Goal: Contribute content: Contribute content

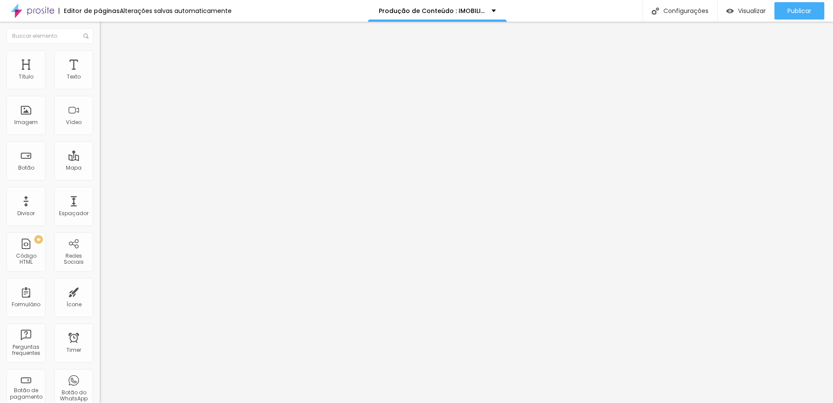
click at [100, 75] on span "Trocar imagem" at bounding box center [123, 70] width 47 height 7
click at [103, 81] on icon "button" at bounding box center [105, 78] width 5 height 5
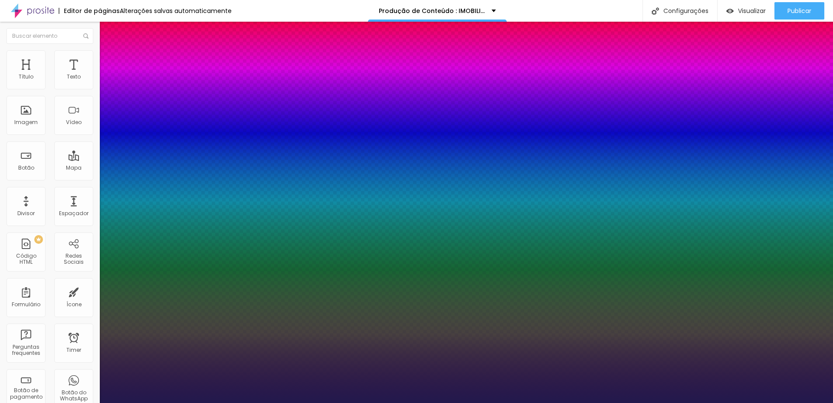
type input "1"
click at [255, 403] on div at bounding box center [416, 403] width 833 height 0
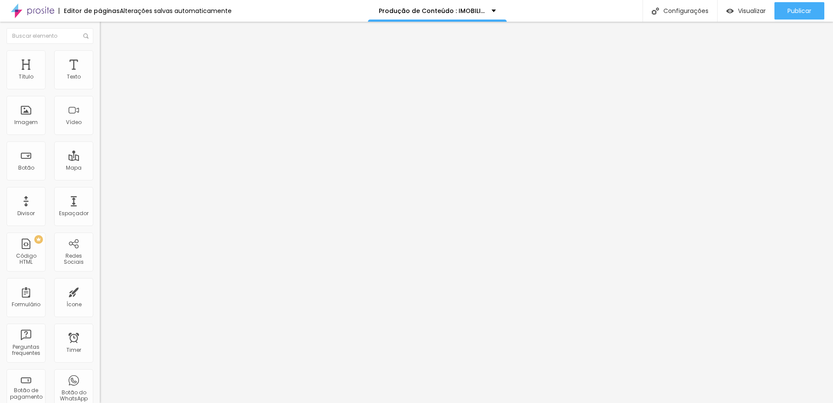
click at [103, 81] on icon "button" at bounding box center [105, 78] width 5 height 5
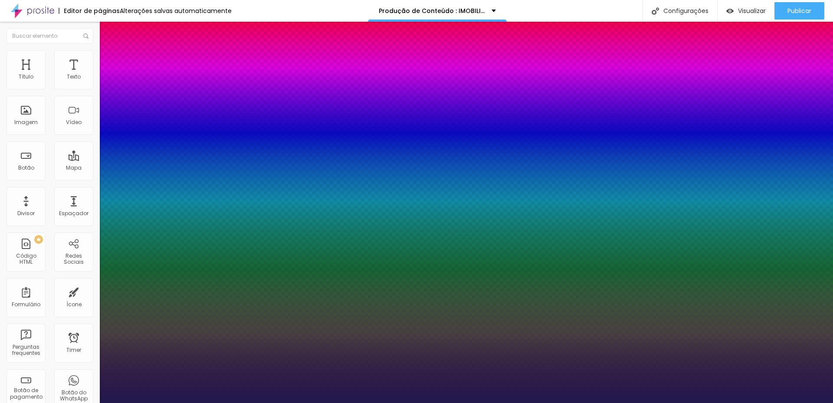
type input "1"
click at [384, 403] on div at bounding box center [416, 403] width 833 height 0
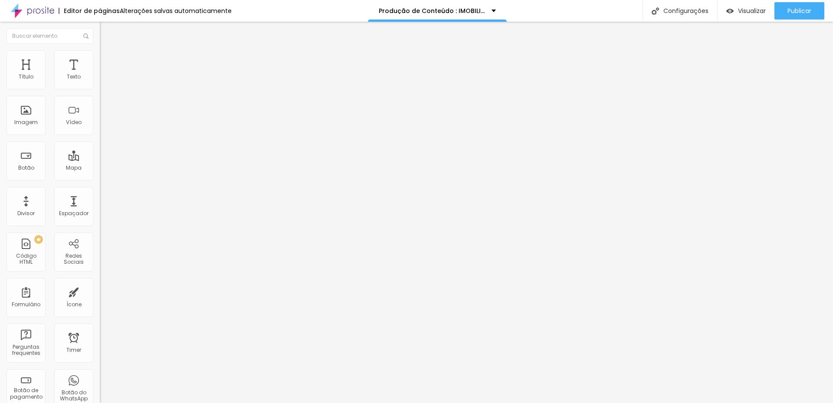
click at [100, 83] on button "button" at bounding box center [106, 78] width 12 height 9
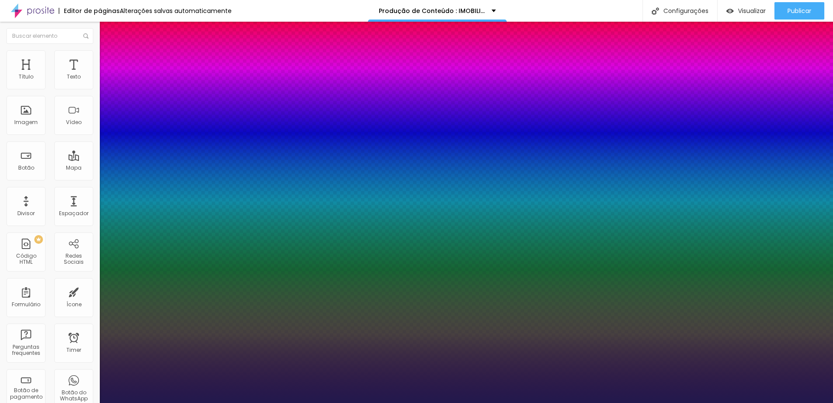
type input "1"
type input "1.2"
type input "1"
type input "1.1"
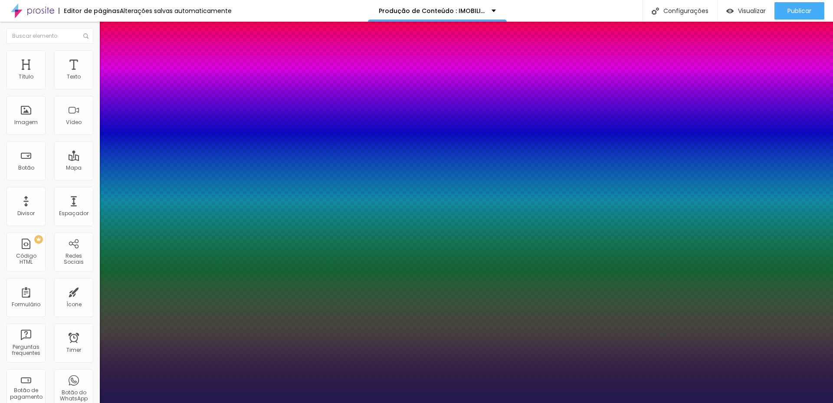
type input "1.1"
type input "1"
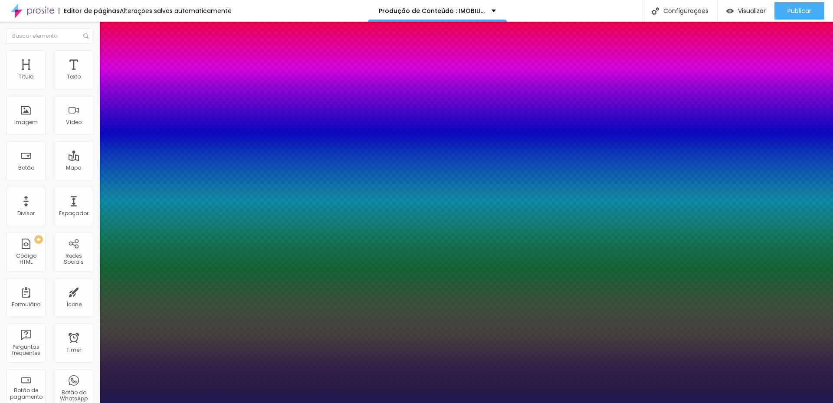
type input "0.9"
type input "1"
type input "0.8"
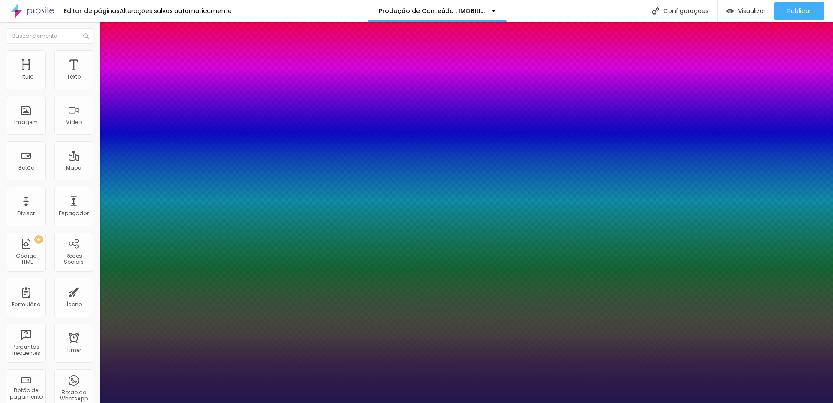
type input "1"
type input "0.9"
type input "1"
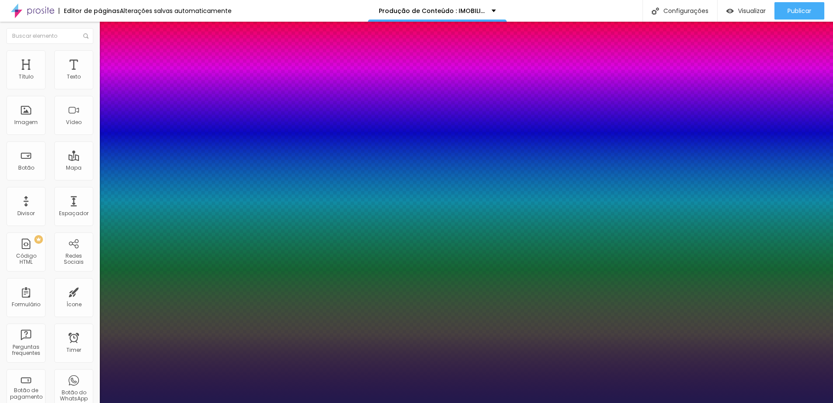
type input "1"
drag, startPoint x: 145, startPoint y: 207, endPoint x: 132, endPoint y: 202, distance: 13.6
type input "1"
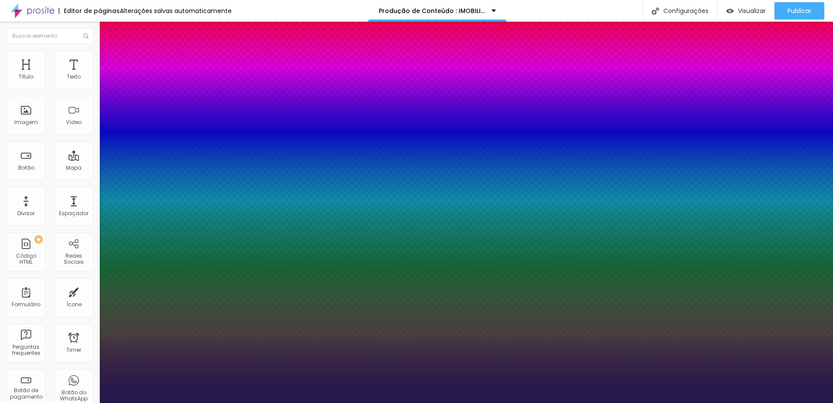
type input "1.1"
type input "1"
type input "1.2"
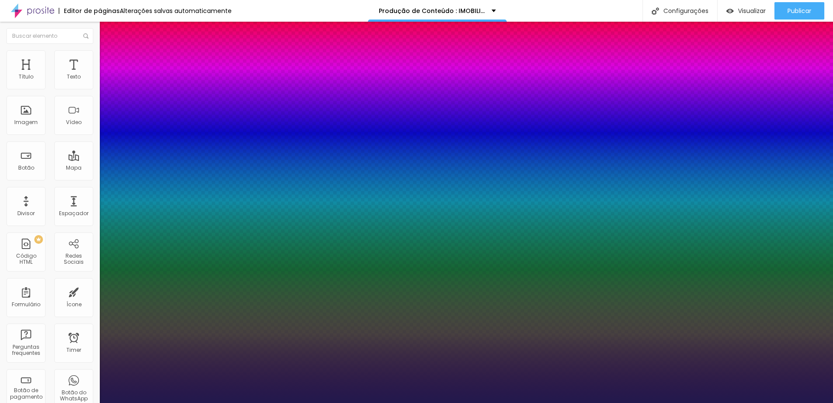
type input "1"
drag, startPoint x: 133, startPoint y: 209, endPoint x: 141, endPoint y: 209, distance: 7.8
type input "1.2"
type input "1"
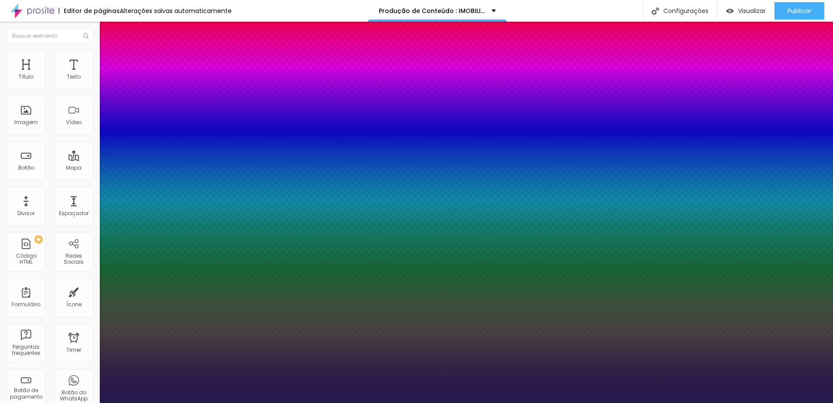
click at [11, 403] on div at bounding box center [416, 403] width 833 height 0
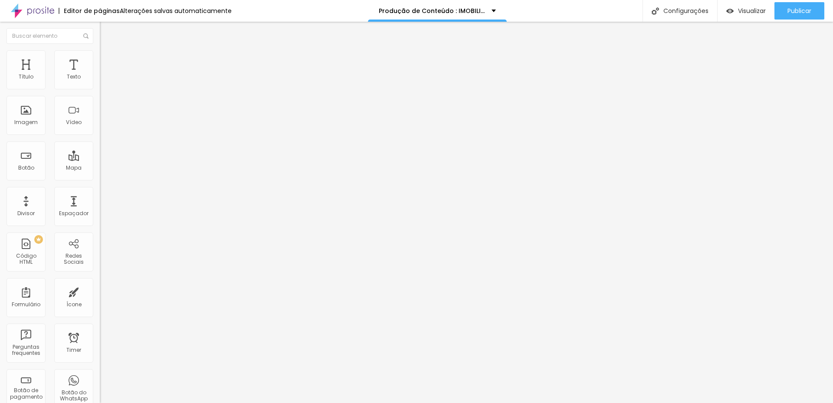
click at [106, 32] on img "button" at bounding box center [109, 31] width 7 height 7
click at [103, 81] on icon "button" at bounding box center [105, 78] width 5 height 5
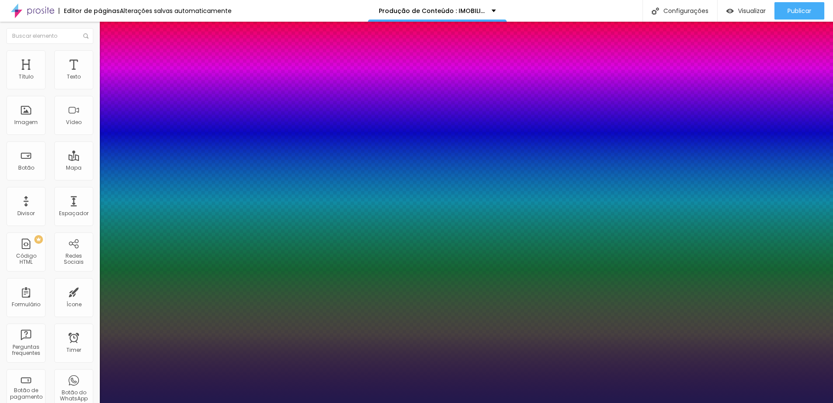
type input "1"
type input "42"
type input "1"
type input "41"
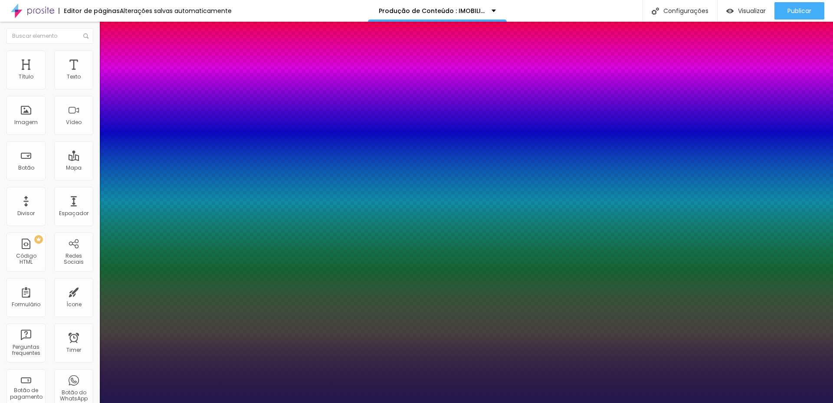
type input "41"
type input "1"
type input "40"
type input "1"
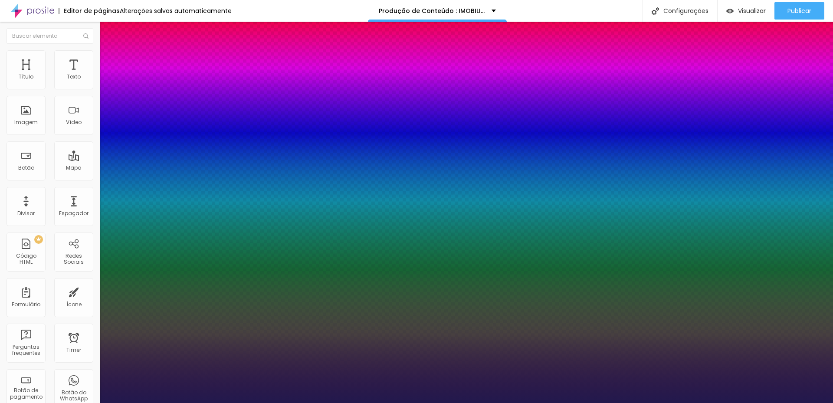
type input "39"
type input "1"
type input "37"
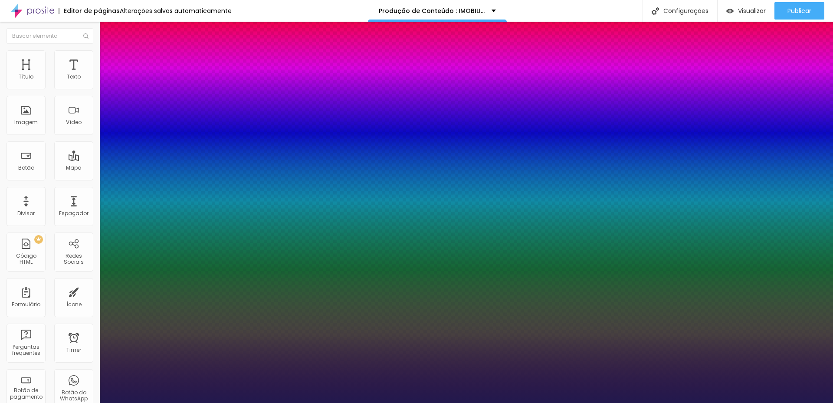
type input "1"
type input "35"
type input "1"
type input "33"
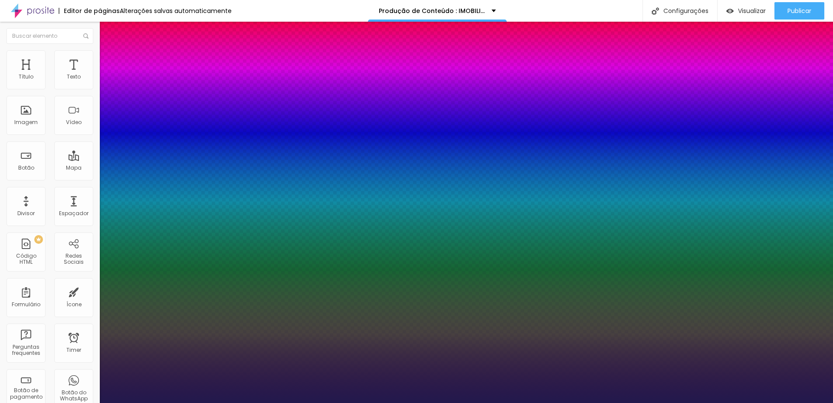
type input "33"
type input "1"
type input "34"
type input "1"
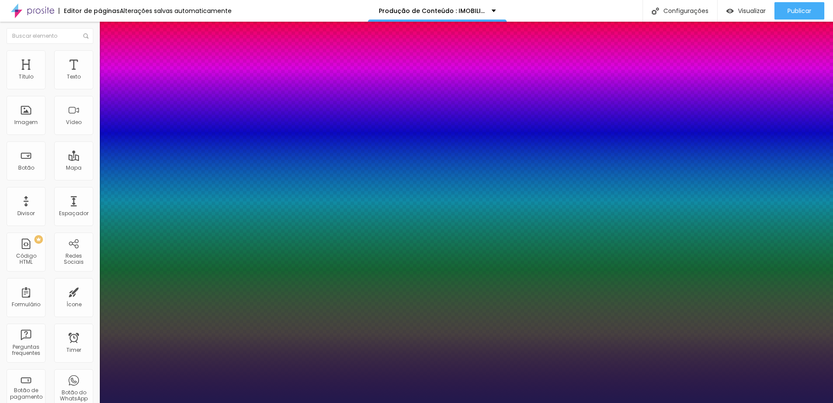
type input "35"
type input "1"
drag, startPoint x: 135, startPoint y: 149, endPoint x: 130, endPoint y: 148, distance: 5.7
type input "35"
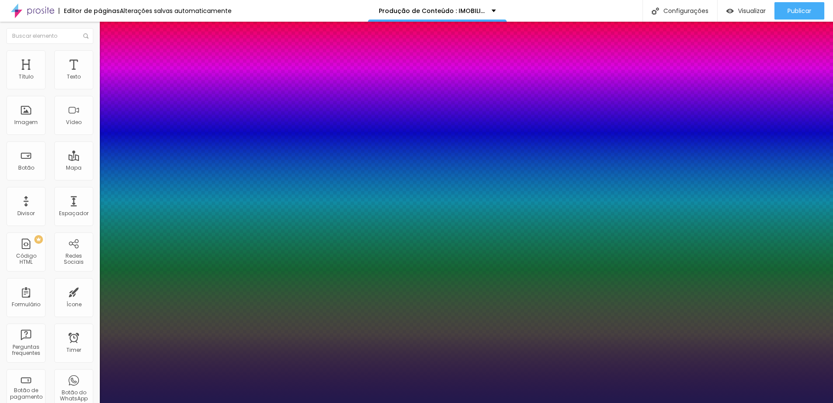
type input "1"
type input "1.1"
type input "1"
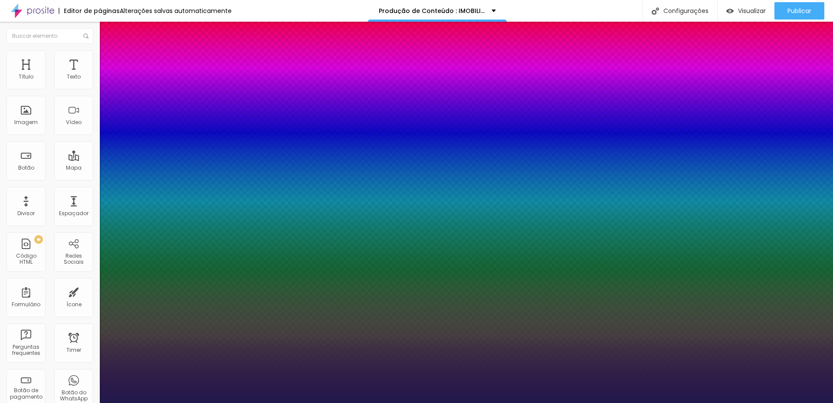
type input "1"
drag, startPoint x: 138, startPoint y: 209, endPoint x: 133, endPoint y: 209, distance: 5.6
type input "1"
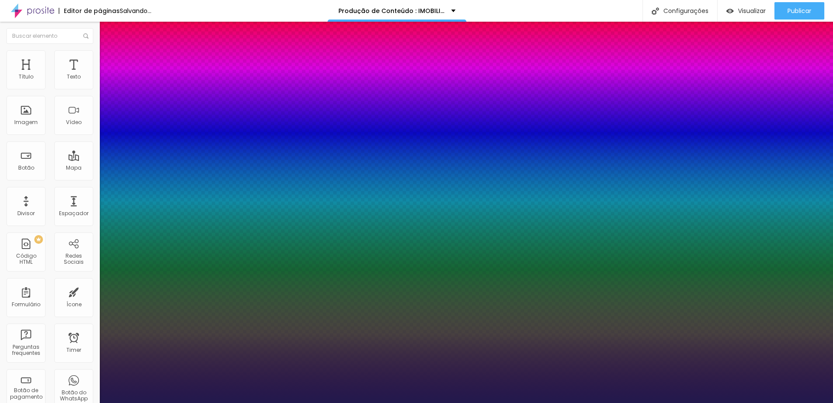
type input "1"
click at [170, 403] on div at bounding box center [416, 403] width 833 height 0
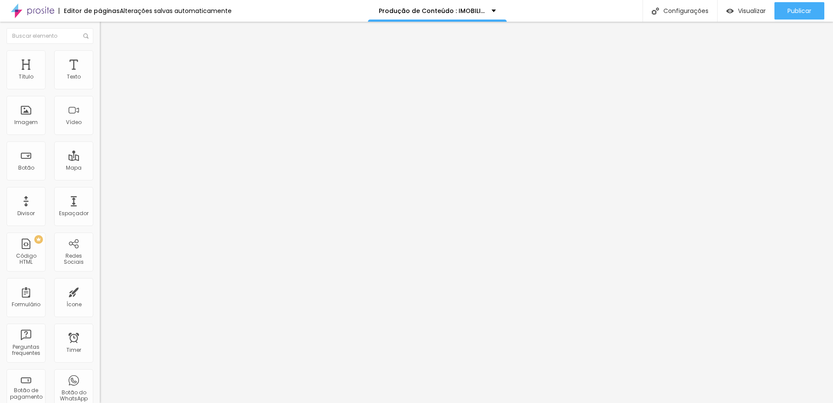
click at [100, 55] on li "Avançado" at bounding box center [150, 54] width 100 height 9
type input "7"
type input "0"
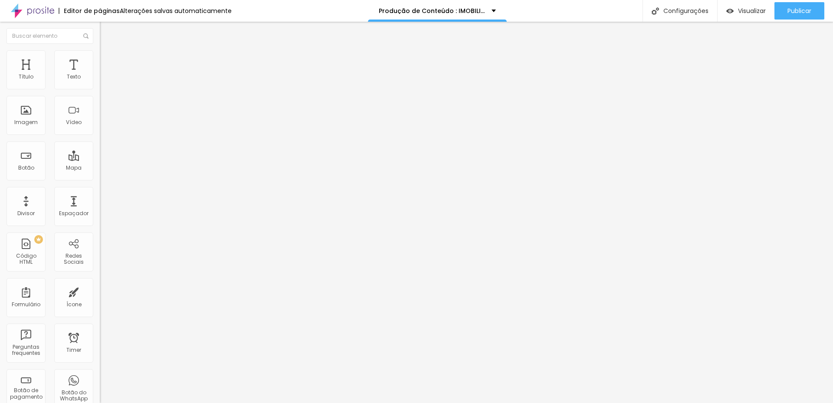
drag, startPoint x: 26, startPoint y: 103, endPoint x: -5, endPoint y: 102, distance: 30.4
type input "0"
click at [100, 283] on input "range" at bounding box center [128, 286] width 56 height 7
click at [100, 57] on li "Avançado" at bounding box center [150, 54] width 100 height 9
type input "1"
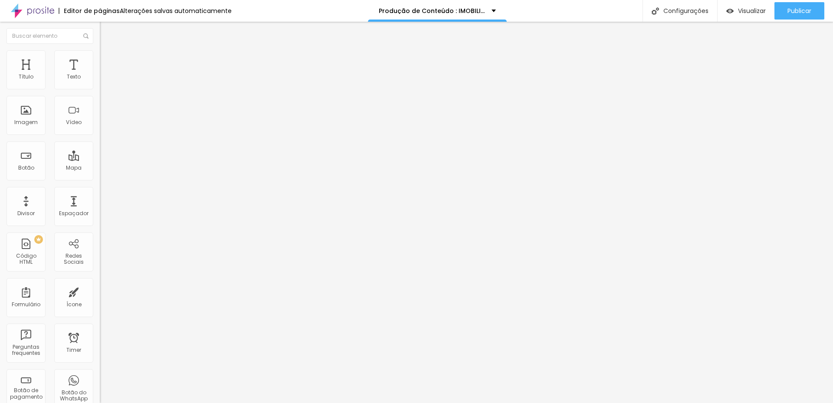
type input "1"
type input "0"
drag, startPoint x: 23, startPoint y: 85, endPoint x: 12, endPoint y: 85, distance: 10.4
type input "0"
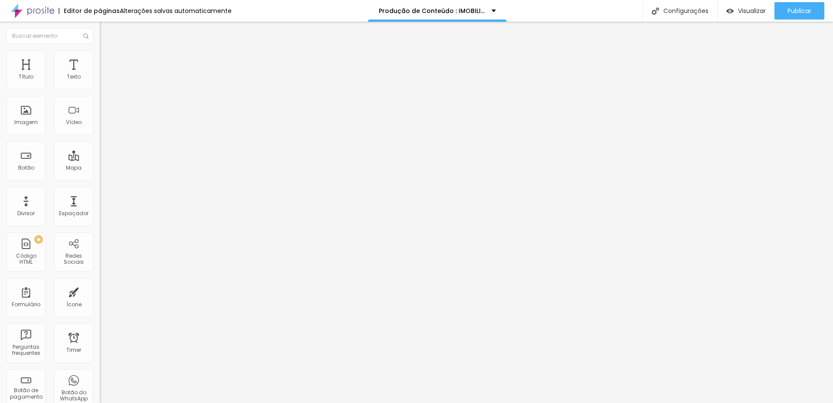
click at [100, 160] on input "range" at bounding box center [128, 163] width 56 height 7
type input "5"
type input "0"
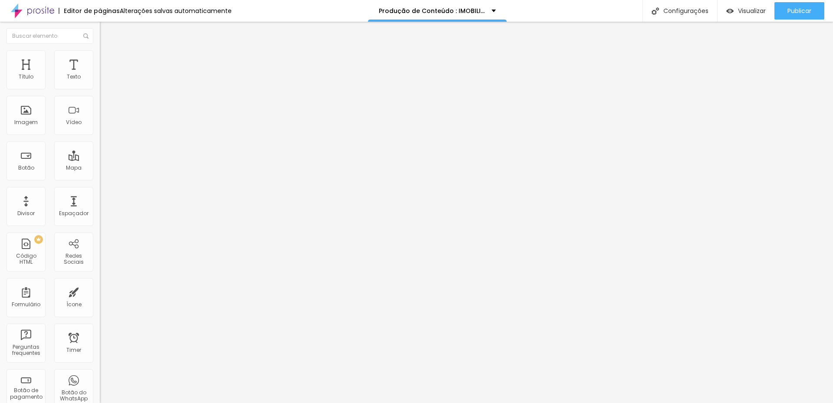
drag, startPoint x: 24, startPoint y: 100, endPoint x: 11, endPoint y: 102, distance: 13.1
type input "0"
click at [100, 283] on input "range" at bounding box center [128, 286] width 56 height 7
click at [100, 83] on button "button" at bounding box center [106, 78] width 12 height 9
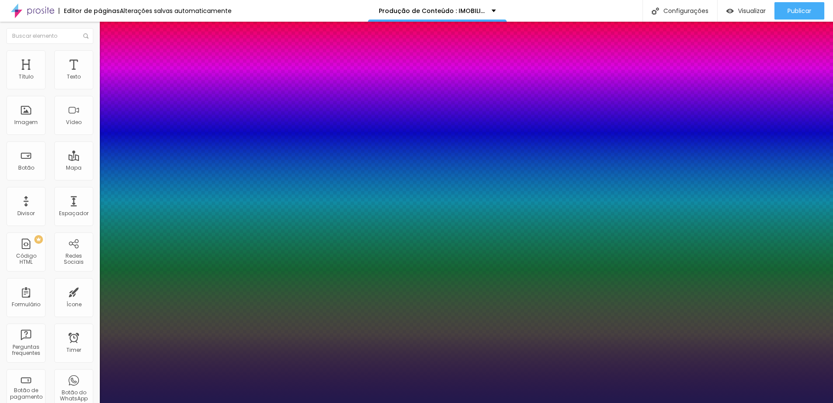
type input "1"
type input "20"
type input "1"
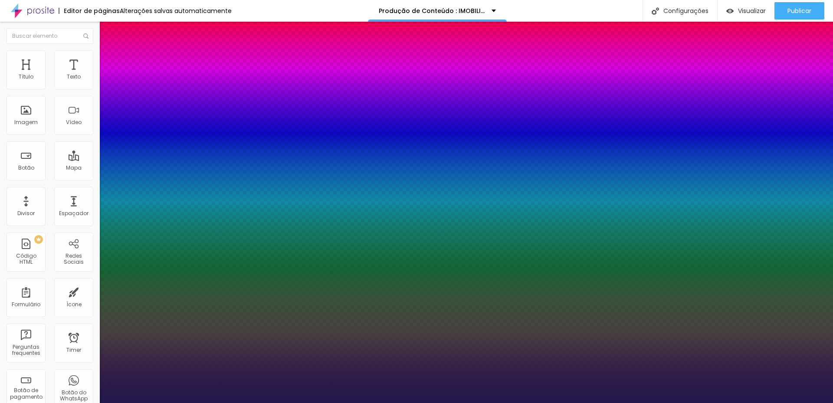
type input "22"
type input "1"
type input "23"
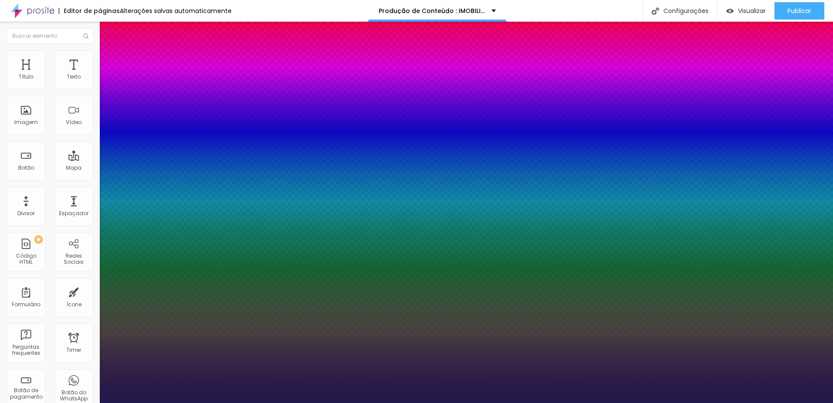
type input "1"
type input "24"
type input "1"
type input "25"
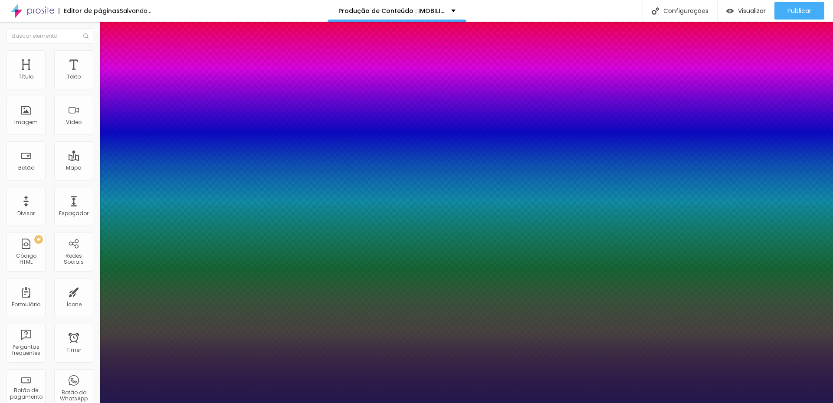
type input "25"
type input "1"
type input "26"
type input "1"
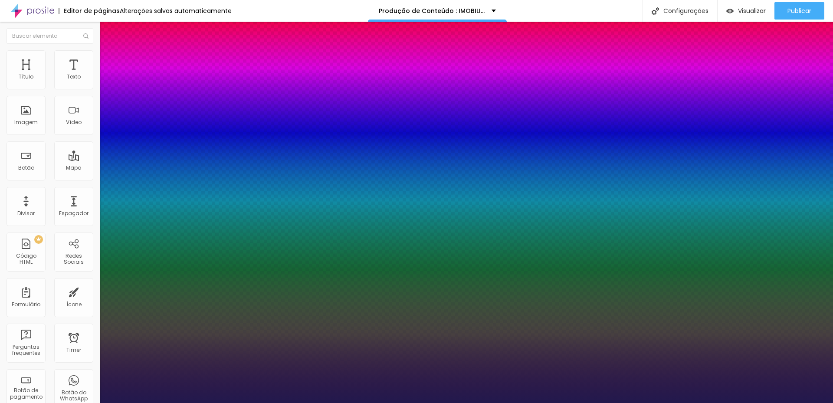
type input "26"
click at [425, 403] on div at bounding box center [416, 403] width 833 height 0
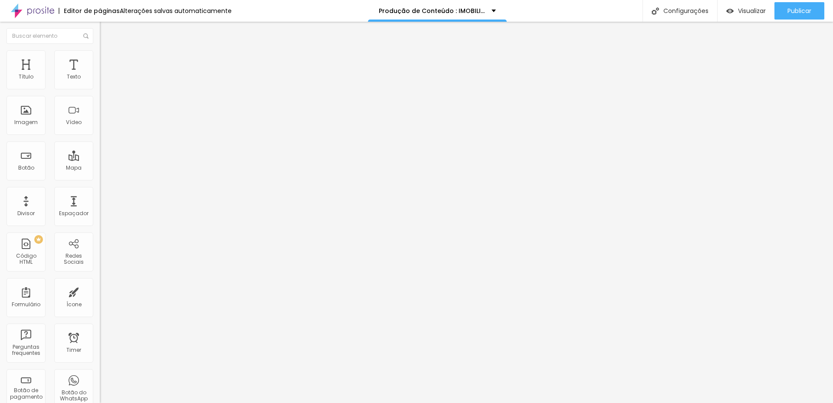
click at [100, 54] on img at bounding box center [104, 54] width 8 height 8
type input "7"
type input "0"
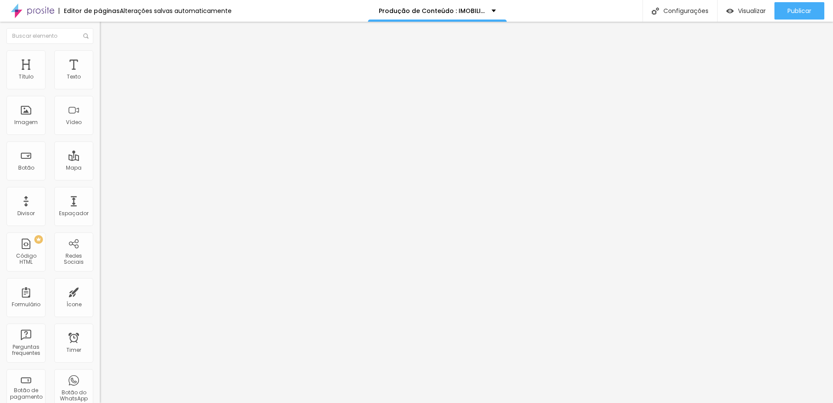
drag, startPoint x: 24, startPoint y: 102, endPoint x: 14, endPoint y: 100, distance: 10.6
type input "0"
click at [100, 283] on input "range" at bounding box center [128, 286] width 56 height 7
click at [108, 51] on span "Estilo" at bounding box center [114, 47] width 13 height 7
click at [100, 83] on button "button" at bounding box center [106, 78] width 12 height 9
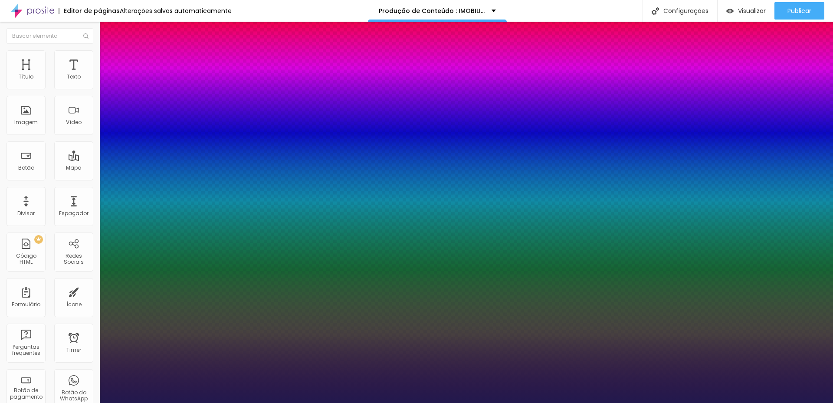
type input "1"
type input "1.2"
type input "1"
type input "1.1"
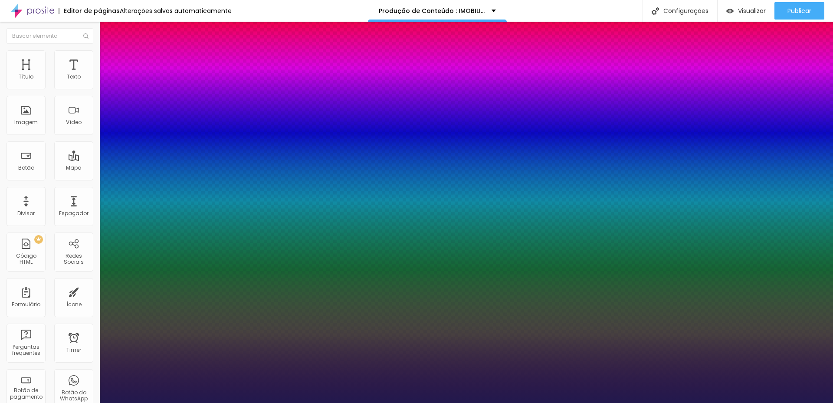
type input "1.1"
type input "1"
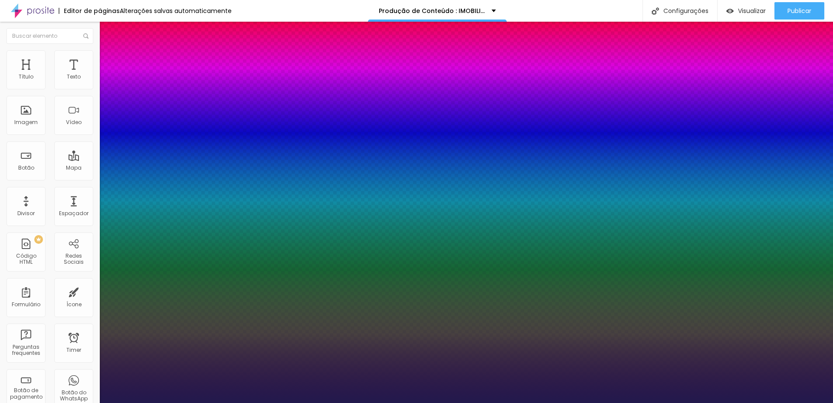
type input "0.9"
type input "1"
type input "0.8"
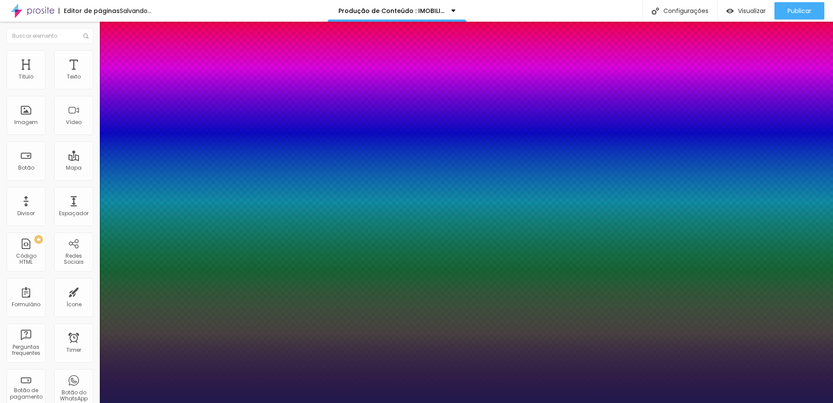
type input "1"
type input "0.9"
type input "1"
drag, startPoint x: 143, startPoint y: 209, endPoint x: 130, endPoint y: 205, distance: 13.6
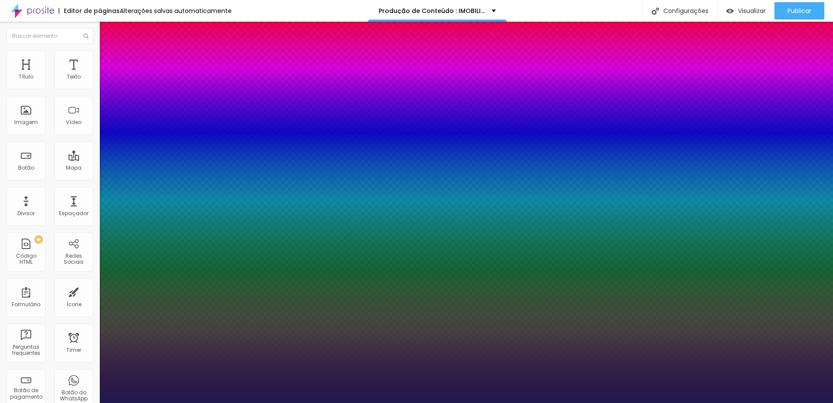
type input "0.9"
type input "1"
click at [339, 403] on div at bounding box center [416, 403] width 833 height 0
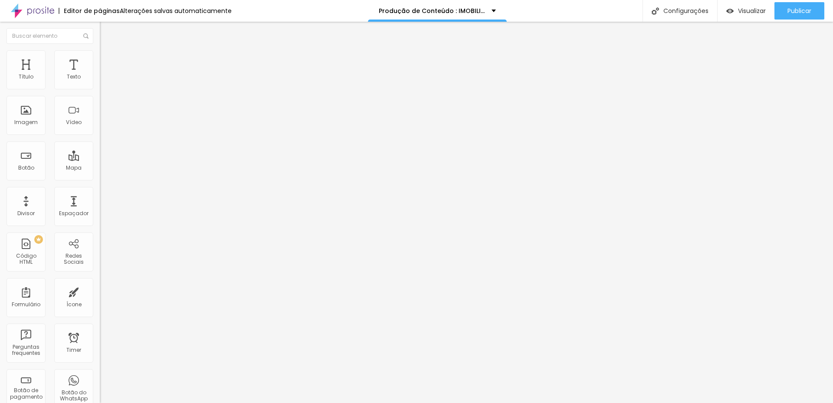
click at [108, 59] on span "Avançado" at bounding box center [122, 56] width 29 height 7
click at [100, 49] on img at bounding box center [104, 46] width 8 height 8
click at [30, 168] on div "Botão" at bounding box center [26, 168] width 16 height 6
drag, startPoint x: 39, startPoint y: 98, endPoint x: 7, endPoint y: 99, distance: 31.7
click at [100, 82] on input "Click me" at bounding box center [152, 77] width 104 height 9
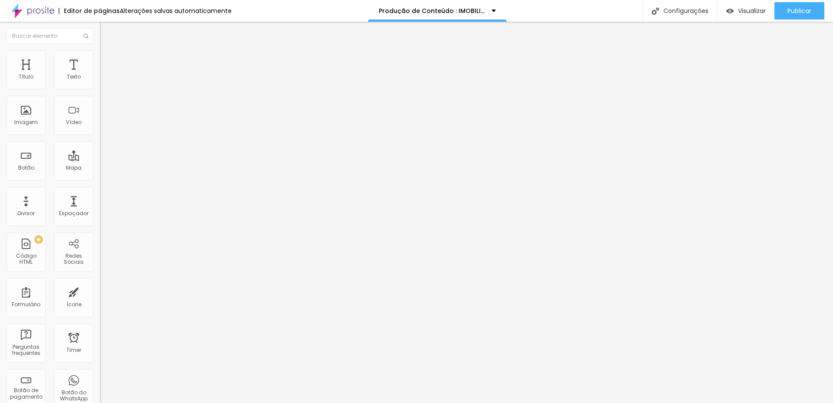
type input "8.000"
click at [100, 136] on span "Normal" at bounding box center [110, 132] width 20 height 7
click at [100, 155] on span "Grande" at bounding box center [110, 151] width 20 height 7
click at [100, 147] on span "Normal" at bounding box center [110, 143] width 20 height 7
click at [108, 60] on span "Estilo" at bounding box center [114, 56] width 13 height 7
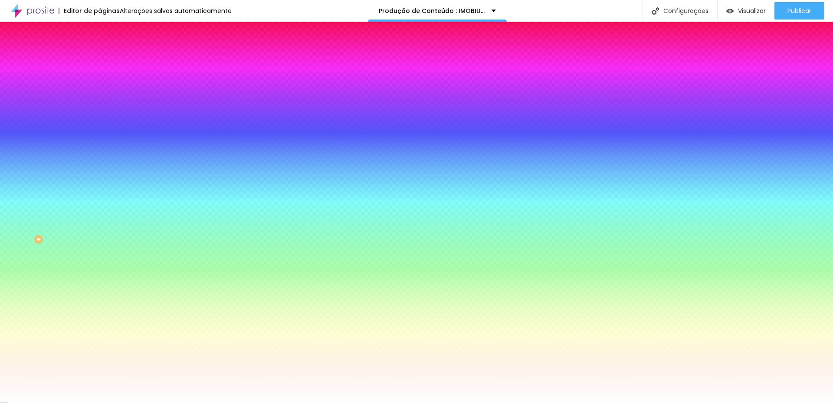
click at [100, 83] on div at bounding box center [150, 83] width 100 height 0
type input "#1A1A1A"
drag, startPoint x: 15, startPoint y: 150, endPoint x: 8, endPoint y: 157, distance: 9.8
click at [100, 157] on div "Cor de fundo Voltar ao padrão #1A1A1A Tipografia Voltar ao padrão [PERSON_NAME]…" at bounding box center [150, 210] width 100 height 284
click at [103, 108] on icon "button" at bounding box center [105, 110] width 5 height 5
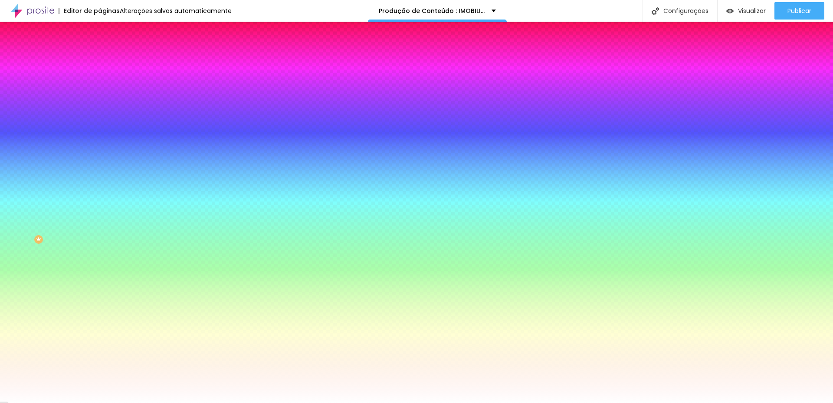
type input "#FEFEFE"
drag, startPoint x: 146, startPoint y: 230, endPoint x: 119, endPoint y: 217, distance: 29.9
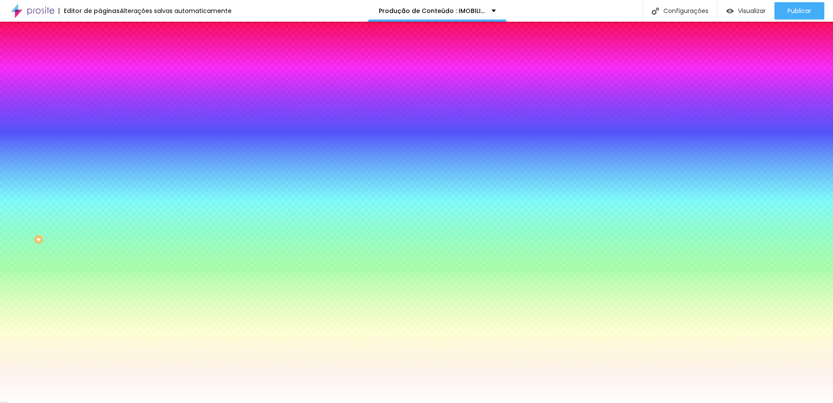
select select "LatoBlack"
type input "17"
type input "18"
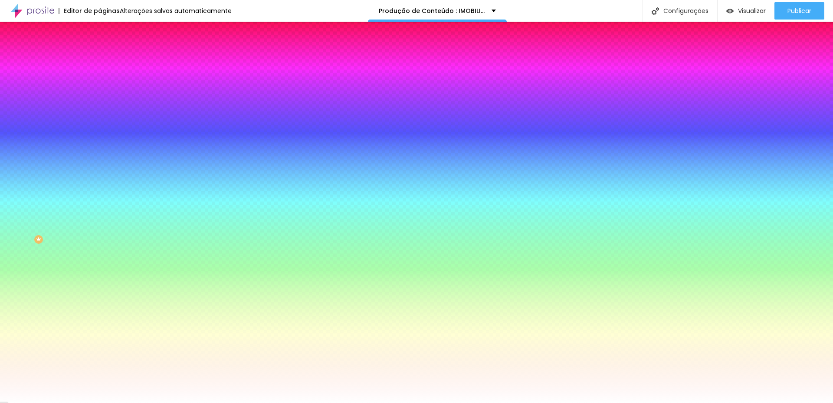
type input "18"
type input "19"
type input "20"
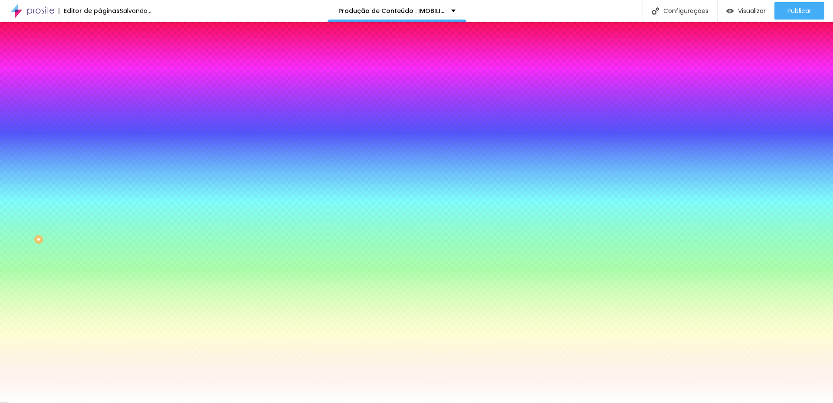
type input "21"
drag, startPoint x: 132, startPoint y: 168, endPoint x: 144, endPoint y: 173, distance: 13.6
type input "21"
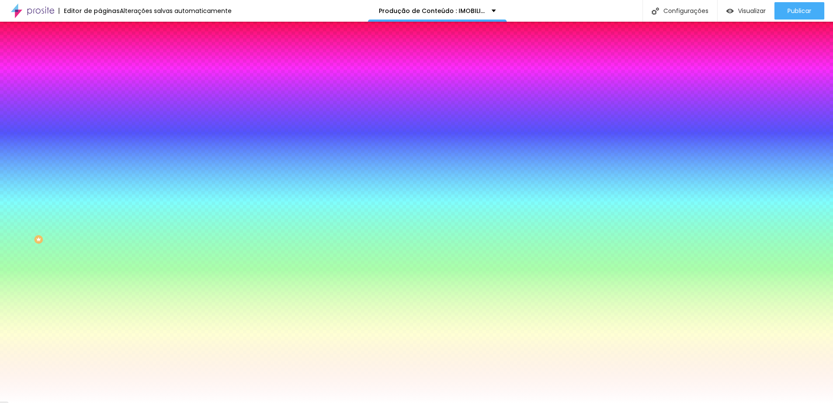
click at [349, 403] on div at bounding box center [416, 403] width 833 height 0
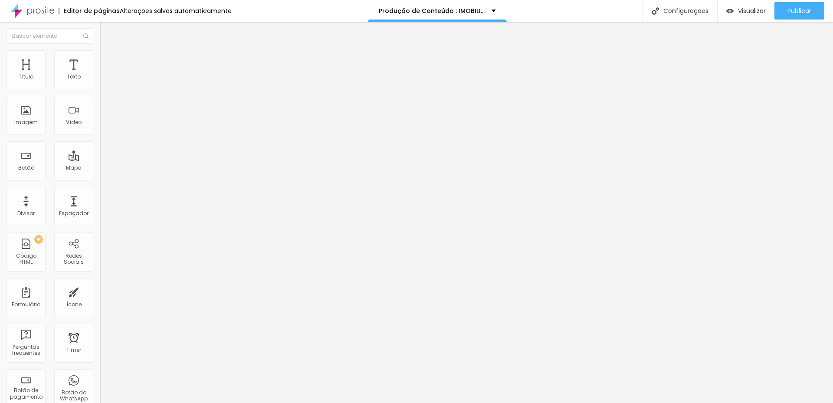
click at [108, 60] on span "Estilo" at bounding box center [114, 56] width 13 height 7
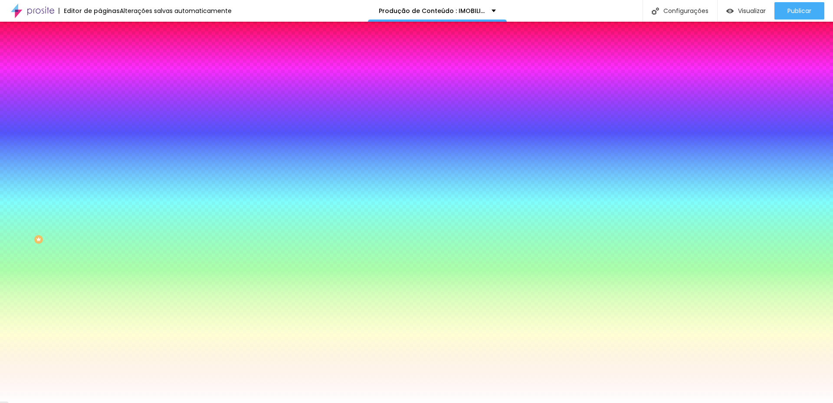
click at [100, 118] on div at bounding box center [150, 118] width 100 height 0
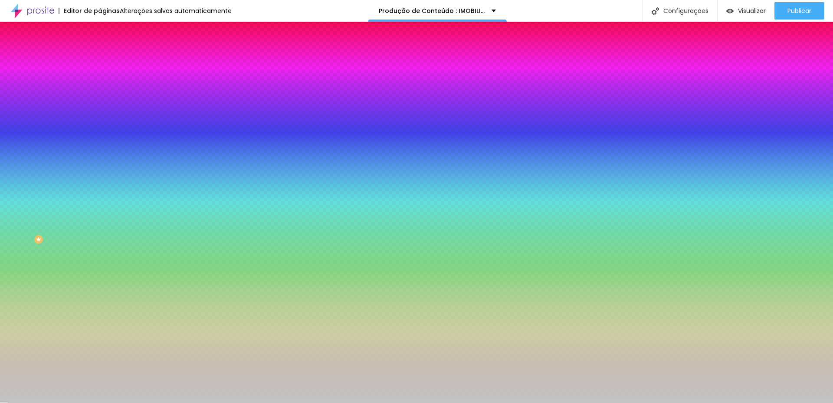
type input "#C2C2C2"
drag, startPoint x: 48, startPoint y: 184, endPoint x: 6, endPoint y: 184, distance: 42.1
click at [100, 180] on div "Imagem de fundo Adicionar imagem Efeito da Imagem Nenhum Nenhum Parallax Cor de…" at bounding box center [150, 124] width 100 height 112
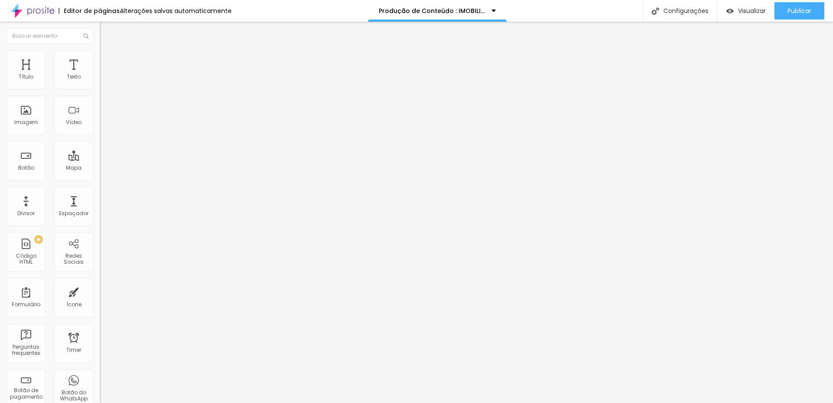
drag, startPoint x: 30, startPoint y: 98, endPoint x: -5, endPoint y: 97, distance: 35.2
click at [0, 97] on html "Editor de páginas Alterações [PERSON_NAME] automaticamente Produção de Conteúdo…" at bounding box center [416, 201] width 833 height 403
type input "12.000"
drag, startPoint x: 16, startPoint y: 97, endPoint x: 35, endPoint y: 99, distance: 18.7
click at [100, 82] on input "8.000" at bounding box center [152, 77] width 104 height 9
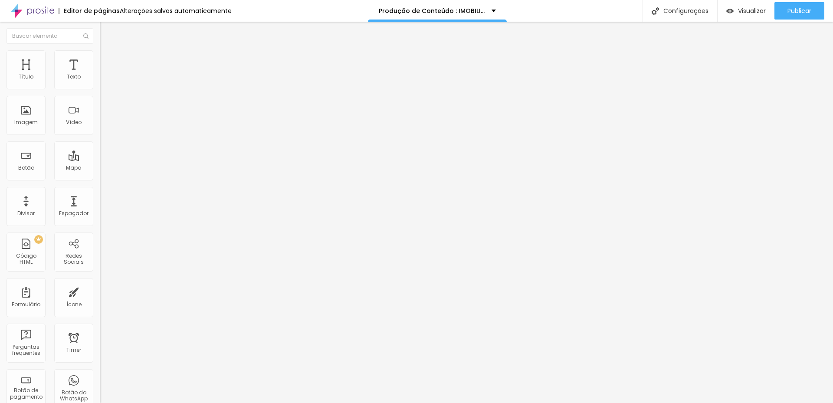
drag, startPoint x: 21, startPoint y: 98, endPoint x: 26, endPoint y: 99, distance: 4.9
click at [100, 82] on input "7.999" at bounding box center [152, 77] width 104 height 9
type input "7.990"
drag, startPoint x: 14, startPoint y: 95, endPoint x: 7, endPoint y: 96, distance: 7.4
click at [100, 82] on input "12.000" at bounding box center [152, 77] width 104 height 9
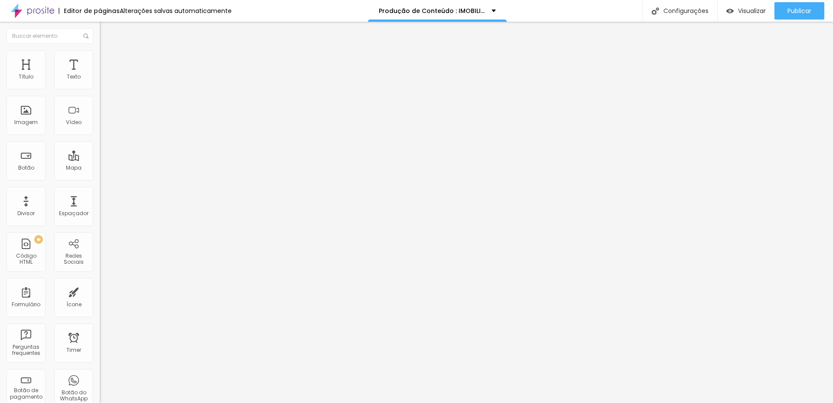
type input "11.990"
click at [104, 80] on icon "button" at bounding box center [105, 77] width 3 height 3
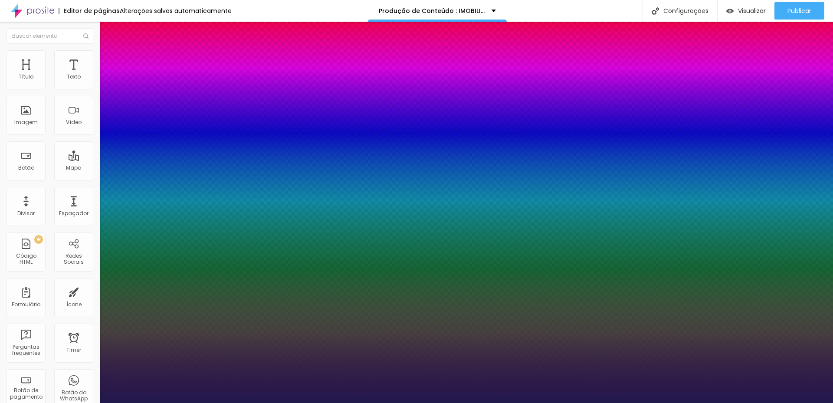
type input "1"
type input "41"
type input "1"
type input "39"
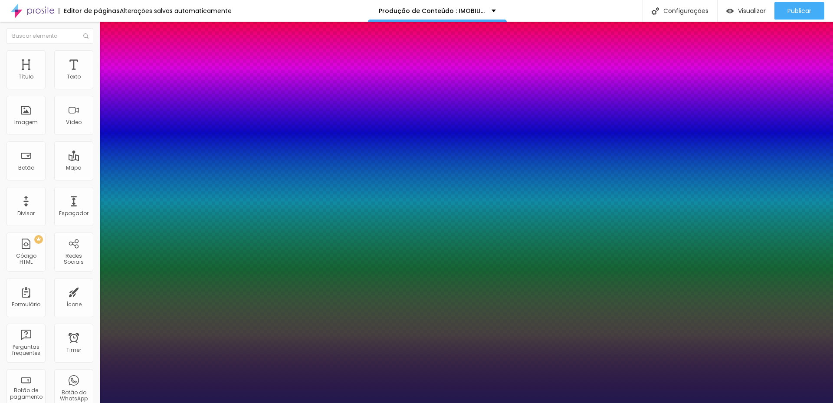
type input "39"
type input "1"
type input "37"
type input "1"
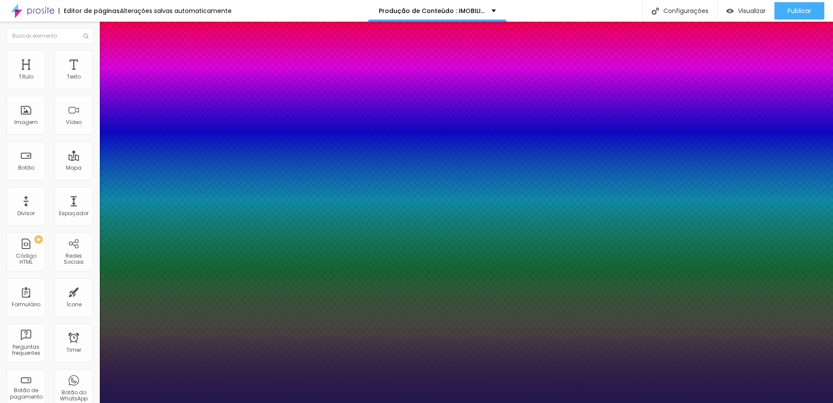
type input "36"
type input "1"
type input "35"
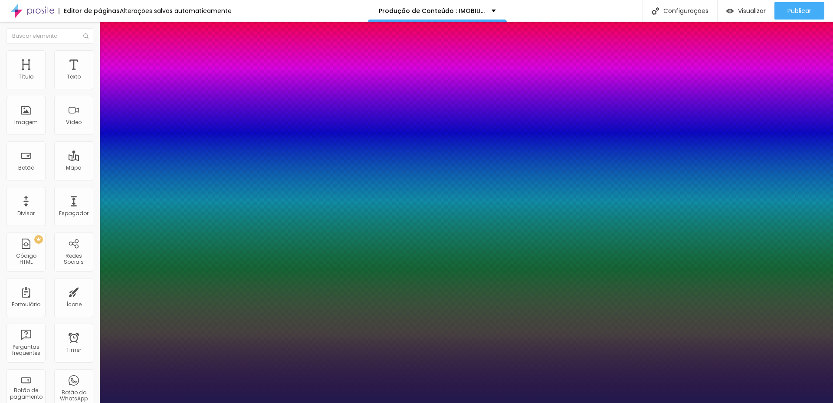
type input "1"
type input "33"
type input "1"
type input "32"
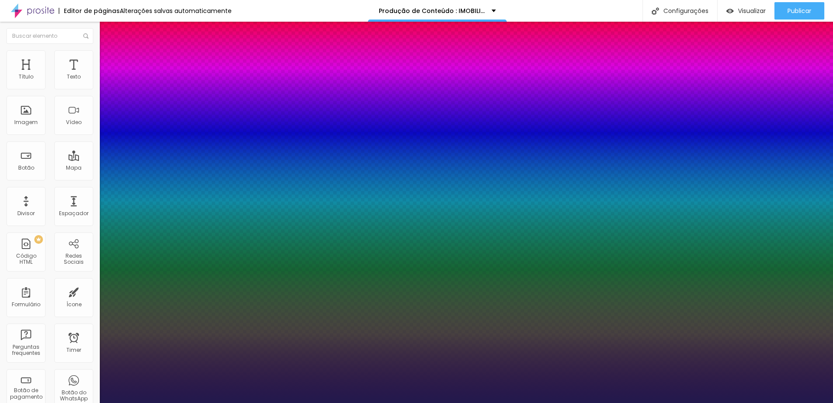
type input "32"
type input "1"
type input "31"
type input "1"
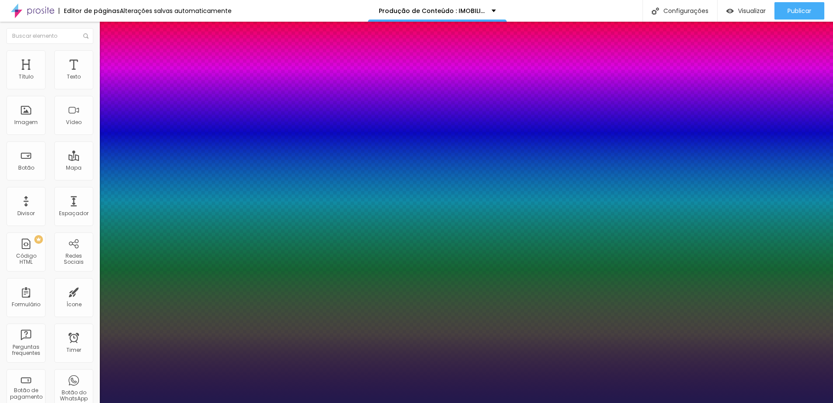
type input "30"
type input "1"
type input "29"
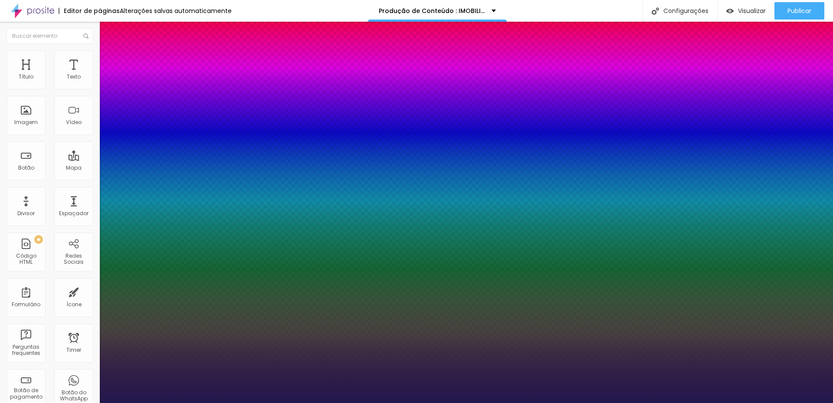
type input "1"
drag, startPoint x: 134, startPoint y: 147, endPoint x: 126, endPoint y: 147, distance: 7.4
type input "29"
type input "1"
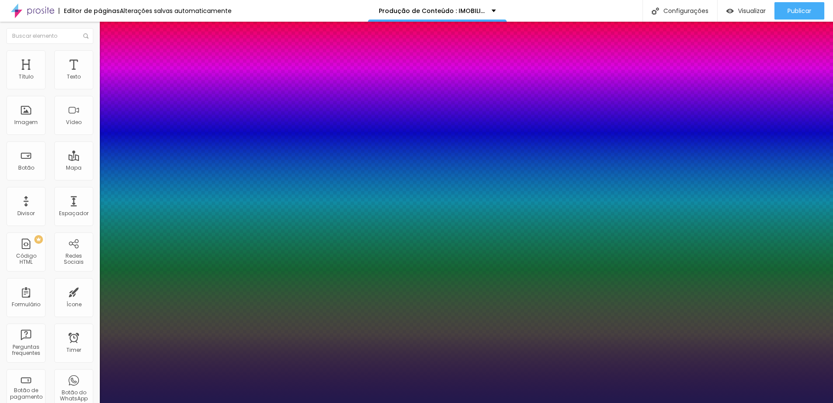
click at [279, 403] on div at bounding box center [416, 403] width 833 height 0
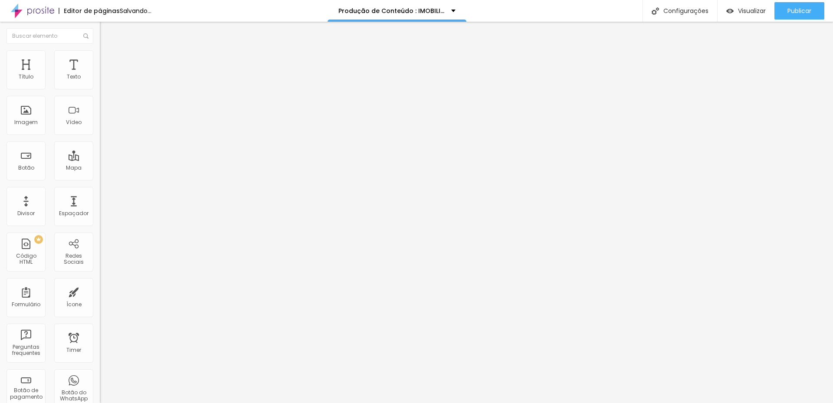
click at [103, 81] on icon "button" at bounding box center [105, 78] width 5 height 5
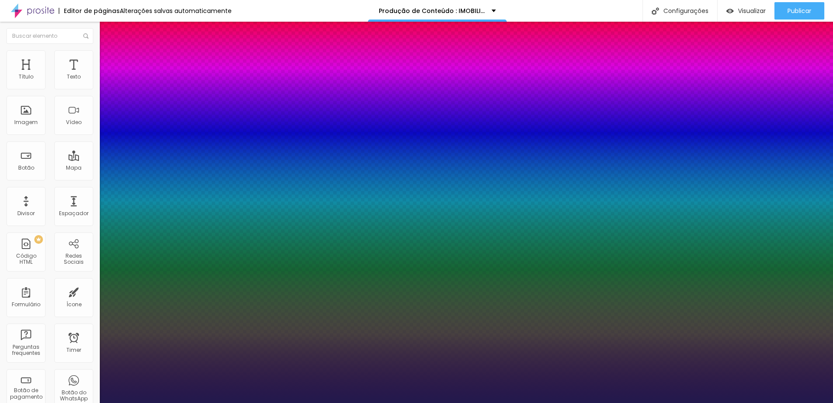
type input "1"
type input "27"
type input "1"
type input "26"
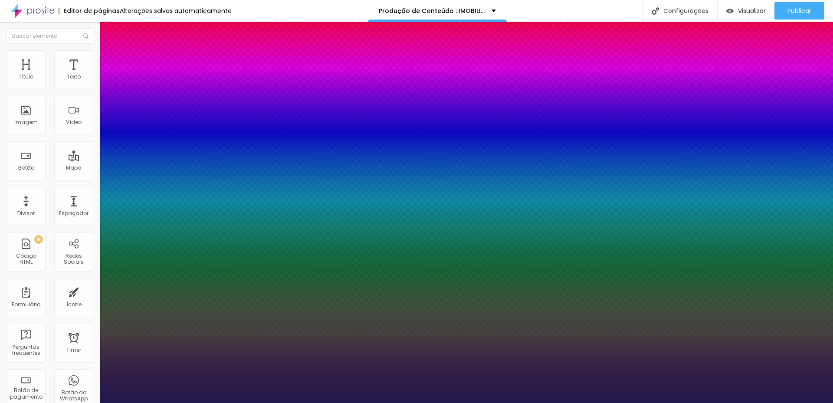
type input "26"
type input "1"
type input "25"
type input "1"
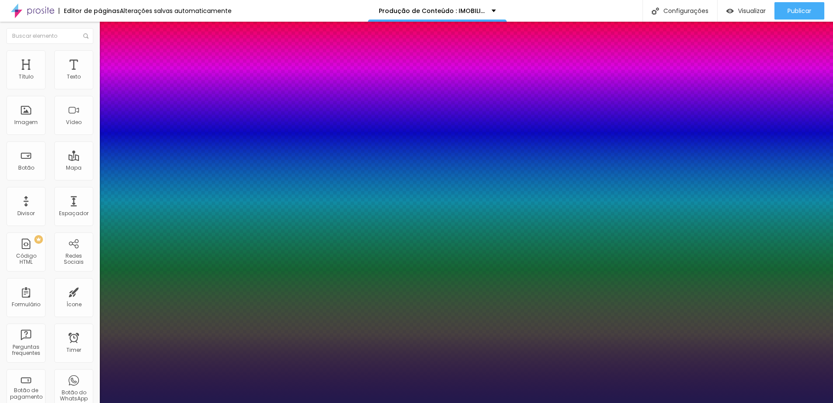
type input "23"
type input "1"
type input "22"
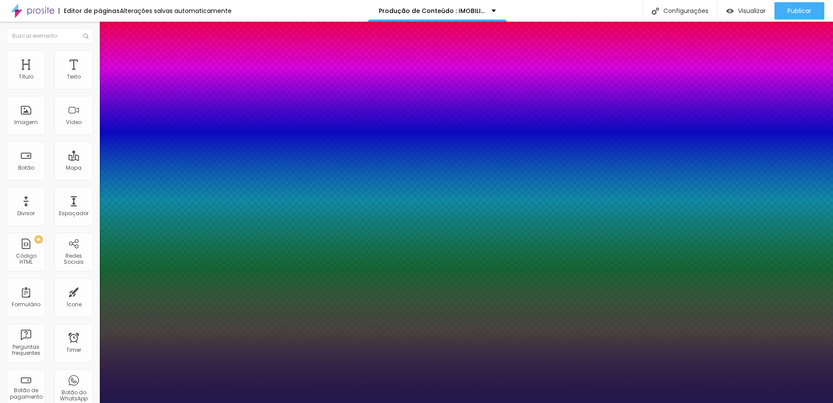
type input "1"
type input "21"
click at [580, 403] on div at bounding box center [416, 403] width 833 height 0
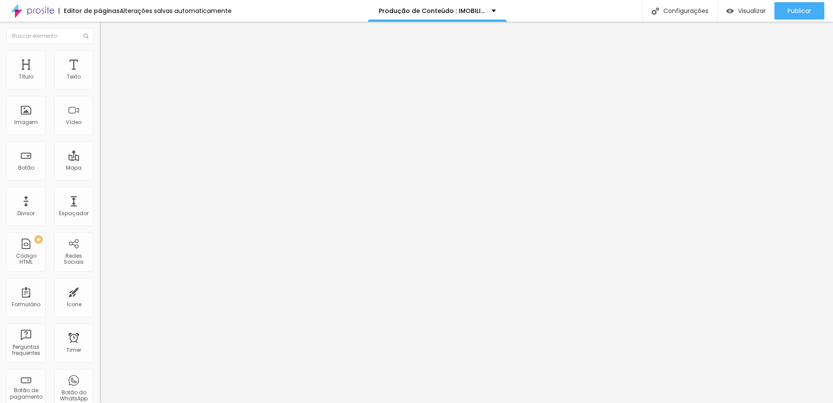
click at [103, 81] on icon "button" at bounding box center [105, 78] width 5 height 5
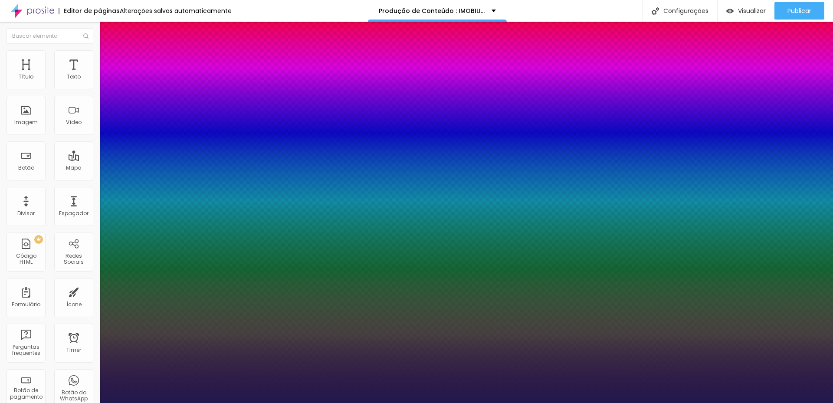
drag, startPoint x: 125, startPoint y: 147, endPoint x: 120, endPoint y: 148, distance: 5.1
click at [502, 403] on div at bounding box center [416, 403] width 833 height 0
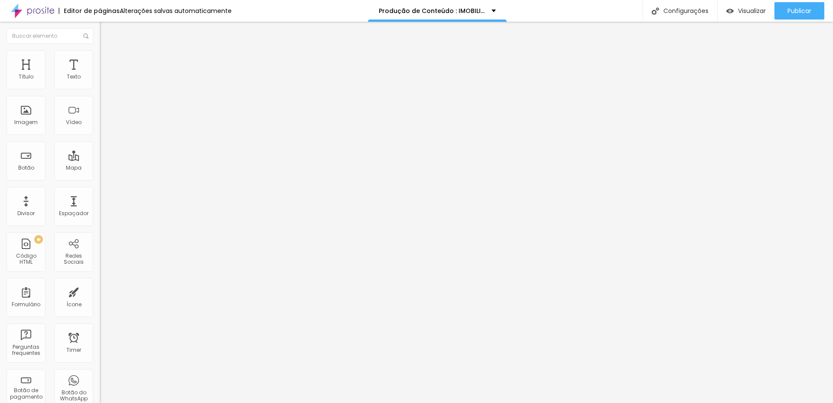
click at [103, 81] on icon "button" at bounding box center [105, 78] width 5 height 5
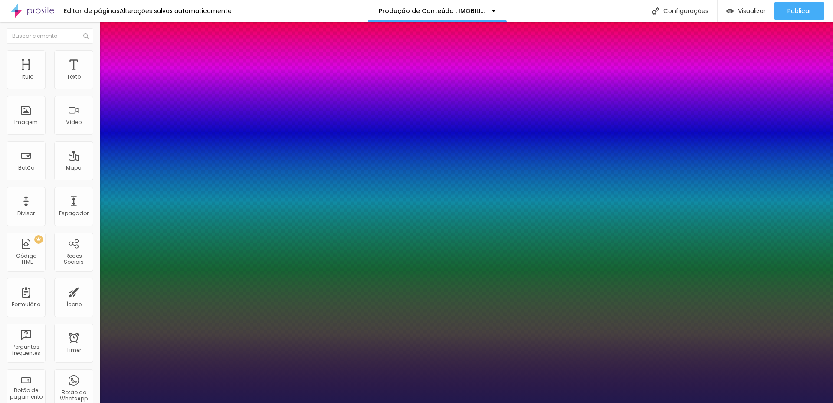
click at [332, 403] on div at bounding box center [416, 403] width 833 height 0
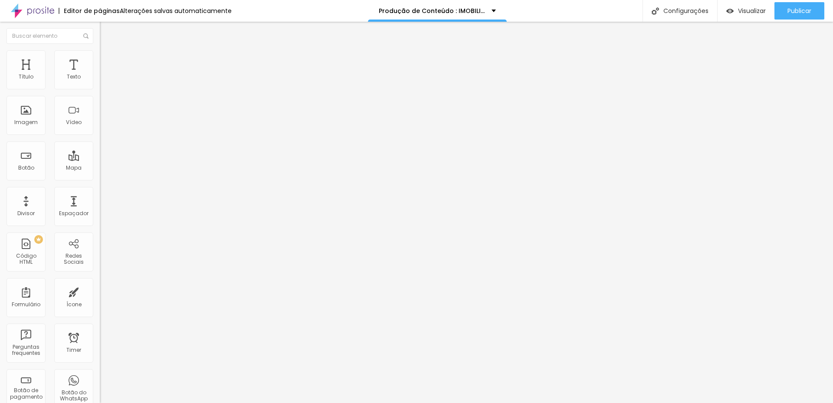
click at [100, 82] on input "7.990" at bounding box center [152, 77] width 104 height 9
click at [100, 82] on input "8.990" at bounding box center [152, 77] width 104 height 9
click at [100, 57] on li "Estilo" at bounding box center [150, 54] width 100 height 9
drag, startPoint x: 56, startPoint y: 93, endPoint x: 40, endPoint y: 92, distance: 15.7
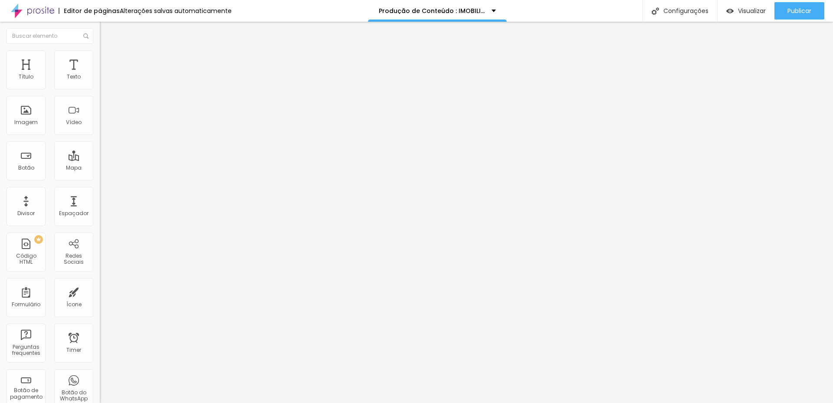
click at [100, 89] on input "range" at bounding box center [128, 85] width 56 height 7
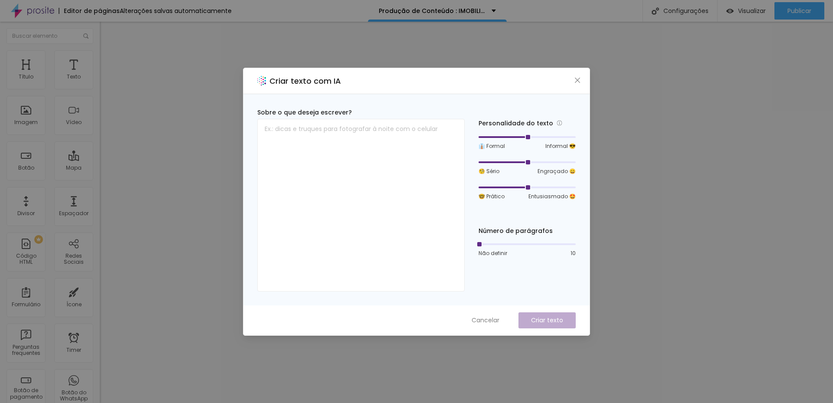
click at [534, 188] on div at bounding box center [527, 188] width 97 height 2
click at [543, 187] on div at bounding box center [527, 187] width 97 height 5
click at [348, 155] on textarea at bounding box center [360, 205] width 207 height 173
paste textarea "Ajustar os valores com base em contratos [PERSON_NAME] prazo."
click at [495, 320] on span "Cancelar" at bounding box center [486, 320] width 28 height 9
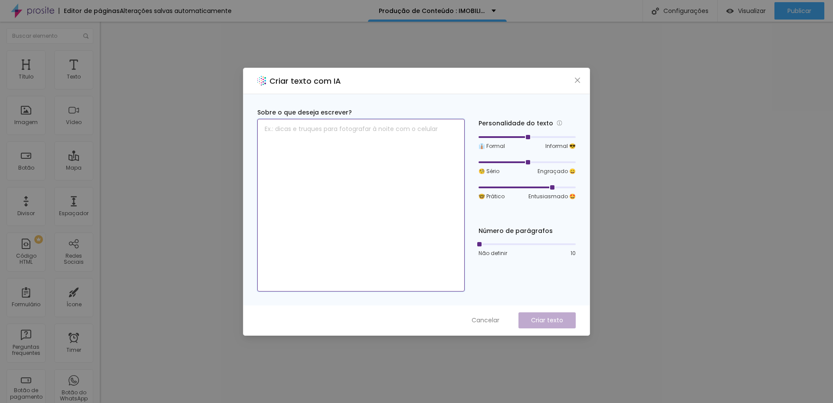
click at [328, 133] on textarea at bounding box center [360, 205] width 207 height 173
paste textarea "Ao humanizar, o cliente sente uma conexão mais próxima, o que [PERSON_NAME] exp…"
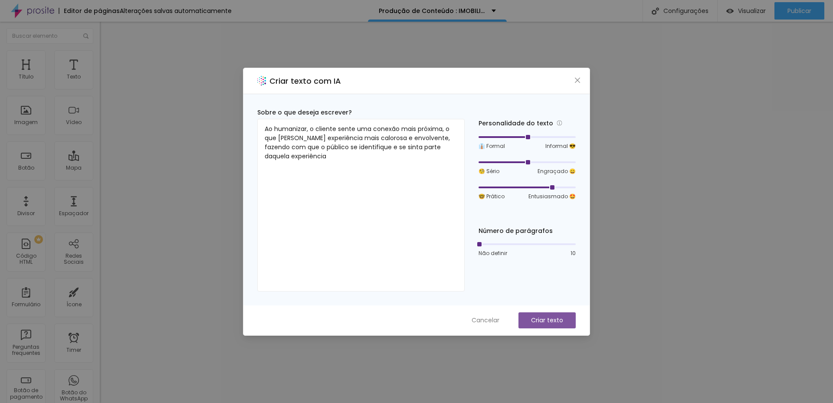
click at [543, 319] on p "Criar texto" at bounding box center [547, 320] width 32 height 9
click at [549, 321] on p "Criar texto" at bounding box center [547, 320] width 32 height 9
click at [532, 137] on div at bounding box center [527, 137] width 97 height 2
click at [535, 316] on p "Criar texto" at bounding box center [547, 320] width 32 height 9
drag, startPoint x: 363, startPoint y: 164, endPoint x: 255, endPoint y: 128, distance: 114.2
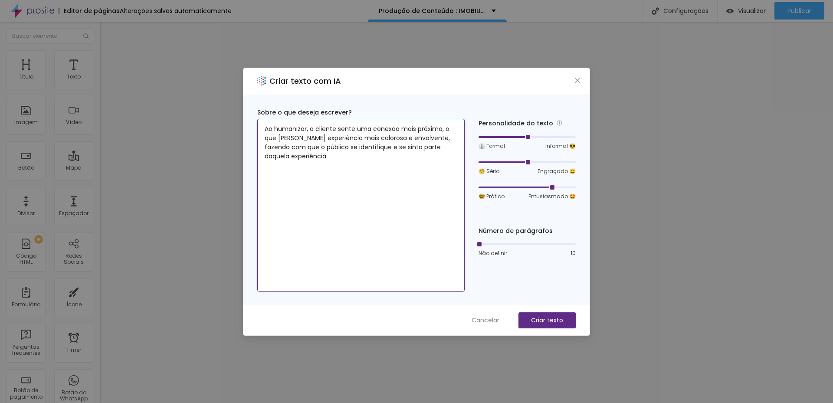
click at [255, 128] on div "Sobre o que deseja escrever? Ao humanizar, o cliente sente uma conexão mais pró…" at bounding box center [417, 199] width 346 height 211
click at [579, 80] on icon "close" at bounding box center [577, 80] width 7 height 7
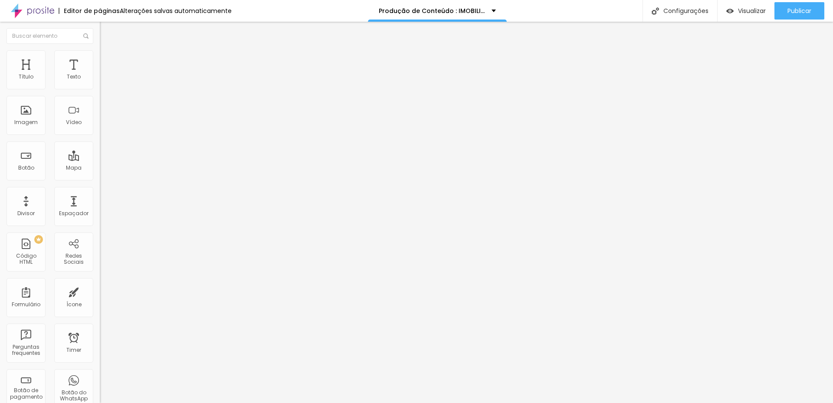
click at [100, 75] on span "Trocar imagem" at bounding box center [123, 70] width 47 height 7
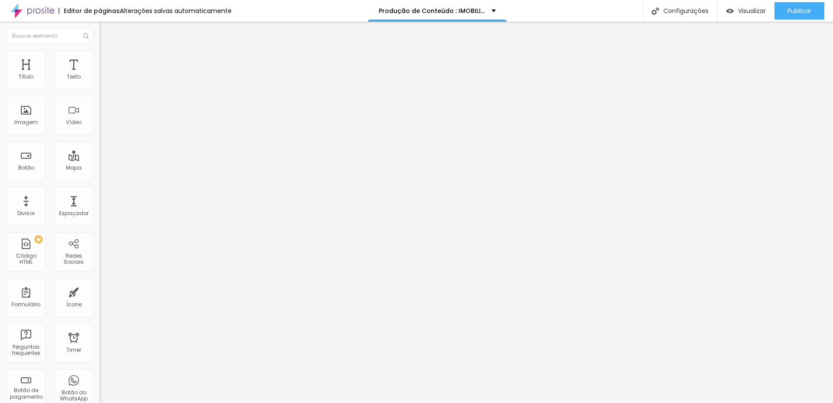
click at [189, 403] on div at bounding box center [416, 408] width 833 height 0
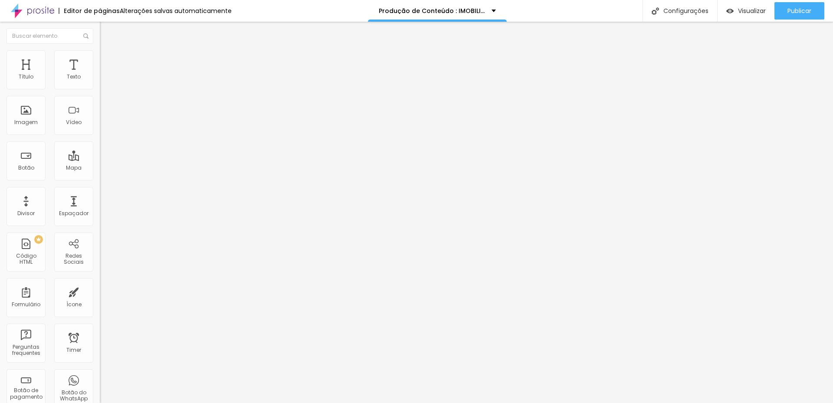
click at [100, 55] on img at bounding box center [104, 54] width 8 height 8
click at [108, 60] on span "Estilo" at bounding box center [114, 56] width 13 height 7
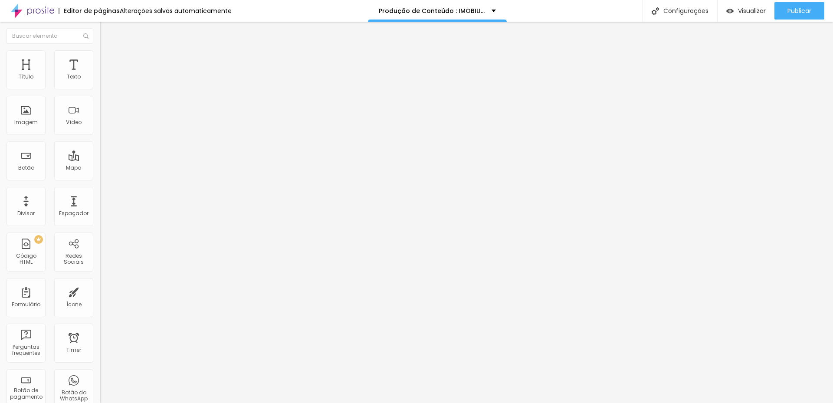
drag, startPoint x: 76, startPoint y: 92, endPoint x: 97, endPoint y: 93, distance: 21.7
click at [100, 89] on input "range" at bounding box center [128, 85] width 56 height 7
click at [100, 75] on span "Trocar imagem" at bounding box center [123, 70] width 47 height 7
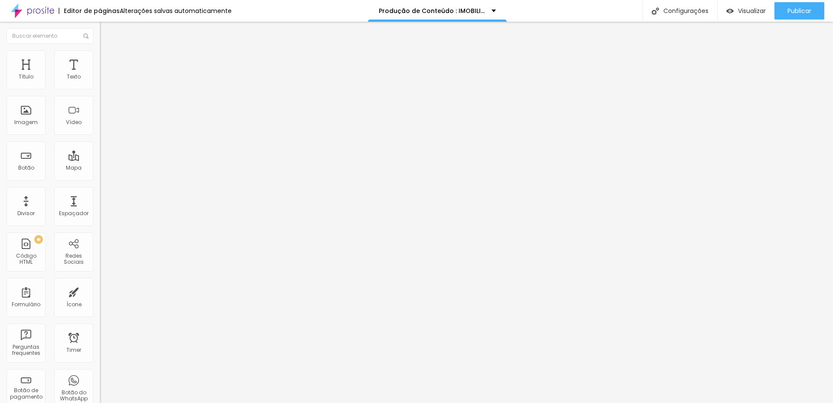
click at [108, 60] on span "Estilo" at bounding box center [114, 56] width 13 height 7
click at [108, 59] on span "Estilo" at bounding box center [114, 56] width 13 height 7
drag, startPoint x: 89, startPoint y: 92, endPoint x: 78, endPoint y: 92, distance: 11.3
click at [100, 89] on input "range" at bounding box center [128, 85] width 56 height 7
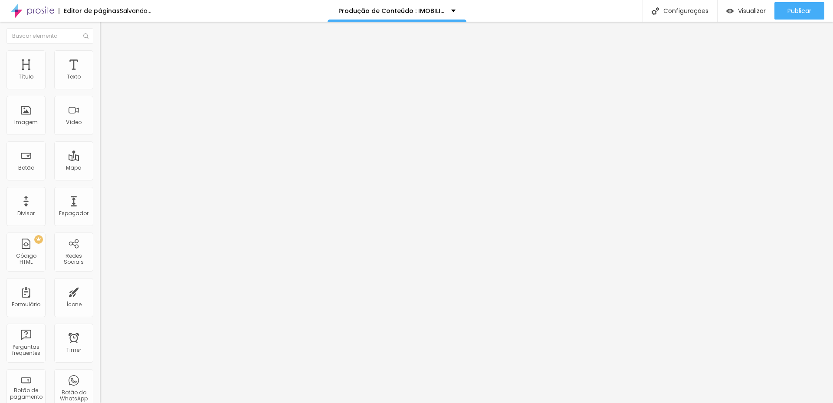
click at [108, 61] on span "Avançado" at bounding box center [122, 64] width 29 height 7
click at [100, 56] on img at bounding box center [104, 54] width 8 height 8
drag, startPoint x: 90, startPoint y: 95, endPoint x: 77, endPoint y: 94, distance: 13.0
click at [100, 89] on input "range" at bounding box center [128, 85] width 56 height 7
click at [100, 75] on span "Trocar imagem" at bounding box center [123, 70] width 47 height 7
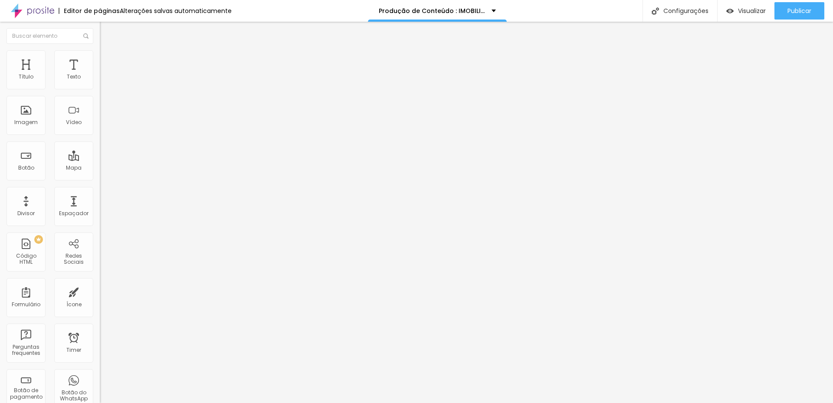
scroll to position [649, 0]
click at [100, 57] on li "Estilo" at bounding box center [150, 54] width 100 height 9
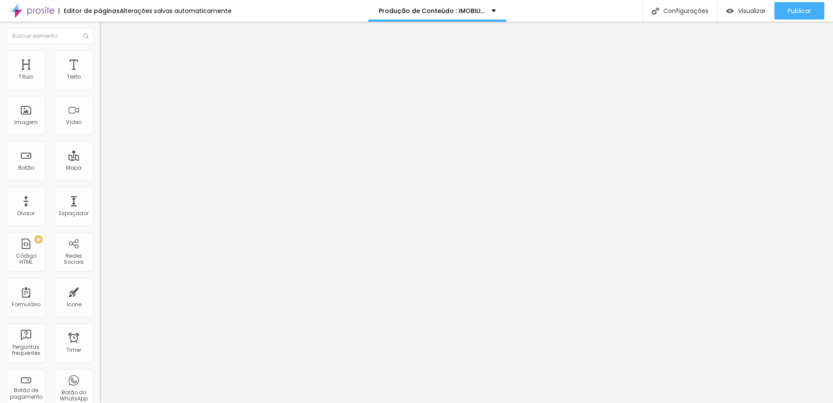
drag, startPoint x: 76, startPoint y: 93, endPoint x: 95, endPoint y: 93, distance: 18.2
click at [100, 89] on input "range" at bounding box center [128, 85] width 56 height 7
click at [100, 56] on img at bounding box center [104, 54] width 8 height 8
click at [100, 89] on input "range" at bounding box center [128, 85] width 56 height 7
click at [100, 75] on span "Trocar imagem" at bounding box center [123, 70] width 47 height 7
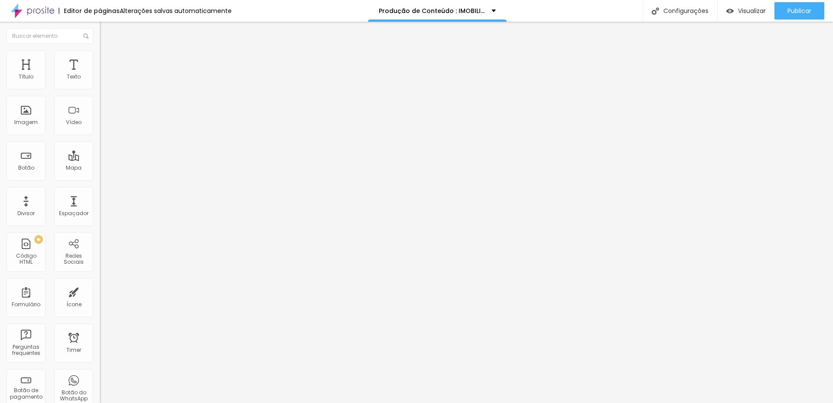
click at [100, 57] on li "Estilo" at bounding box center [150, 54] width 100 height 9
drag, startPoint x: 26, startPoint y: 91, endPoint x: 22, endPoint y: 93, distance: 5.1
click at [100, 89] on input "range" at bounding box center [128, 85] width 56 height 7
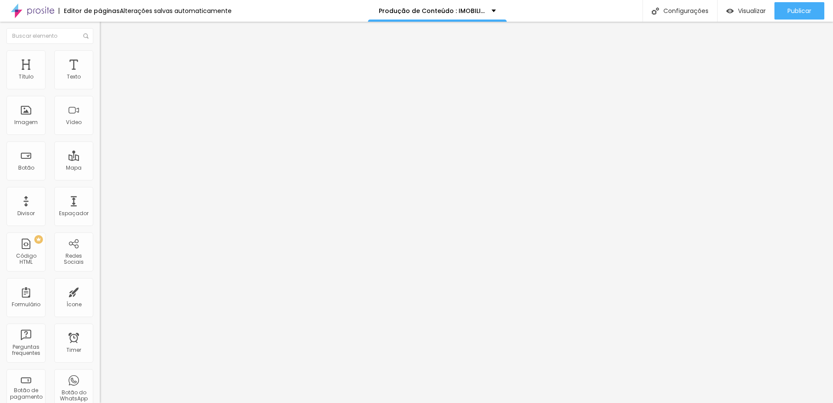
click at [100, 75] on span "Trocar imagem" at bounding box center [123, 70] width 47 height 7
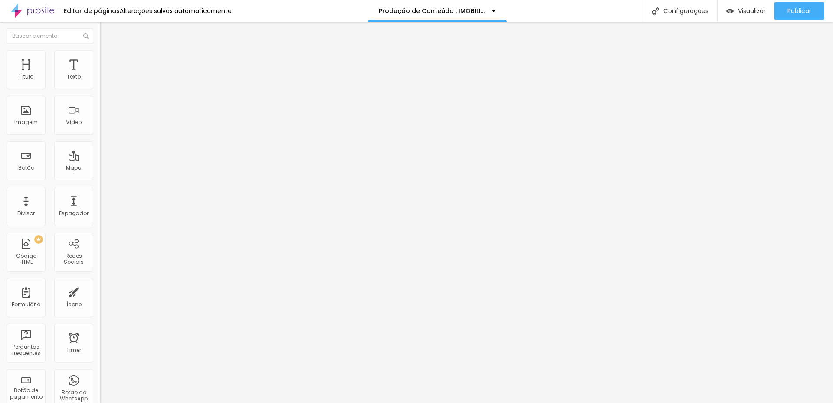
click at [100, 75] on span "Trocar imagem" at bounding box center [123, 70] width 47 height 7
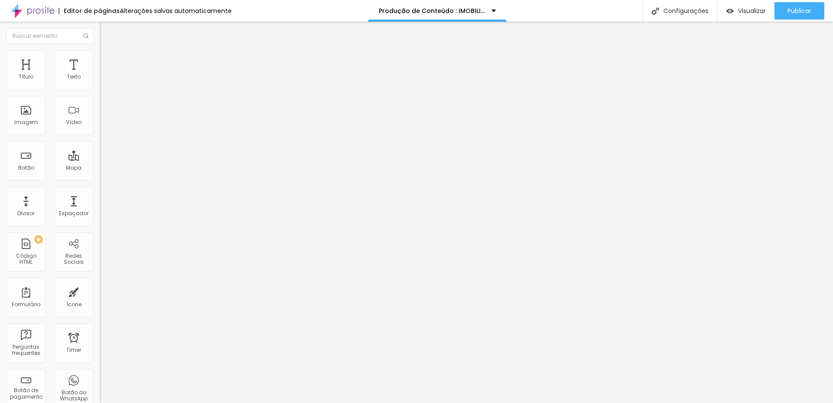
click at [108, 59] on span "Estilo" at bounding box center [114, 56] width 13 height 7
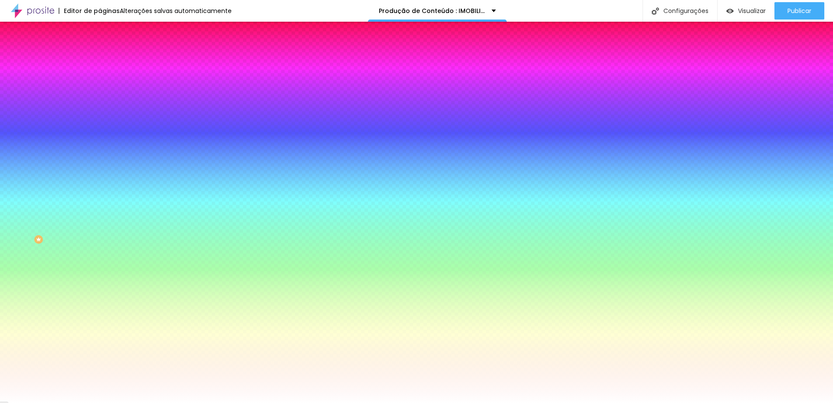
click at [100, 83] on div at bounding box center [150, 83] width 100 height 0
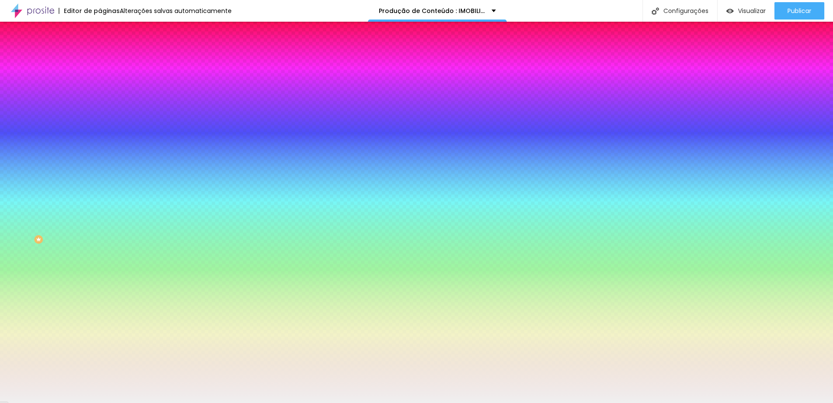
drag, startPoint x: 21, startPoint y: 109, endPoint x: 12, endPoint y: 102, distance: 11.7
click at [100, 92] on div at bounding box center [150, 92] width 100 height 0
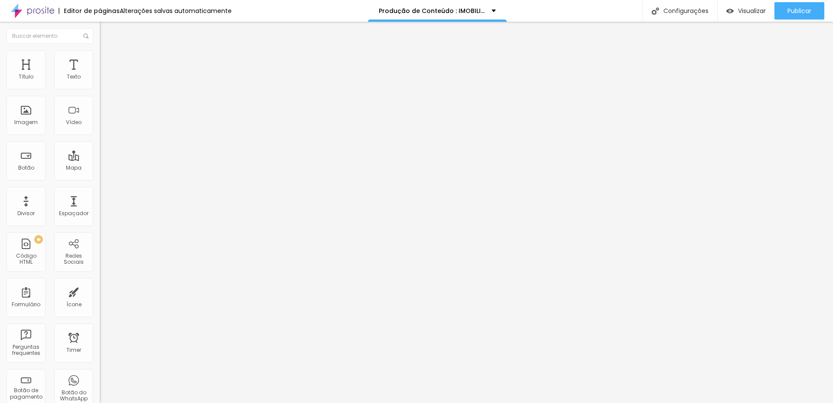
click at [106, 33] on img "button" at bounding box center [109, 31] width 7 height 7
click at [103, 81] on icon "button" at bounding box center [105, 78] width 5 height 5
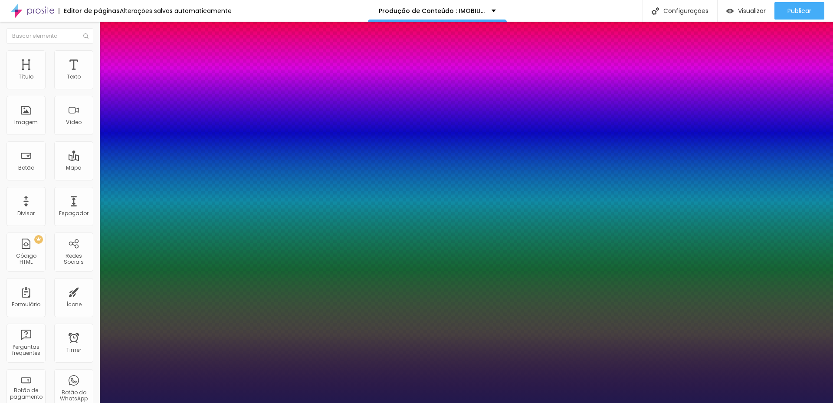
drag, startPoint x: 147, startPoint y: 148, endPoint x: 135, endPoint y: 148, distance: 12.6
click at [348, 403] on div at bounding box center [416, 403] width 833 height 0
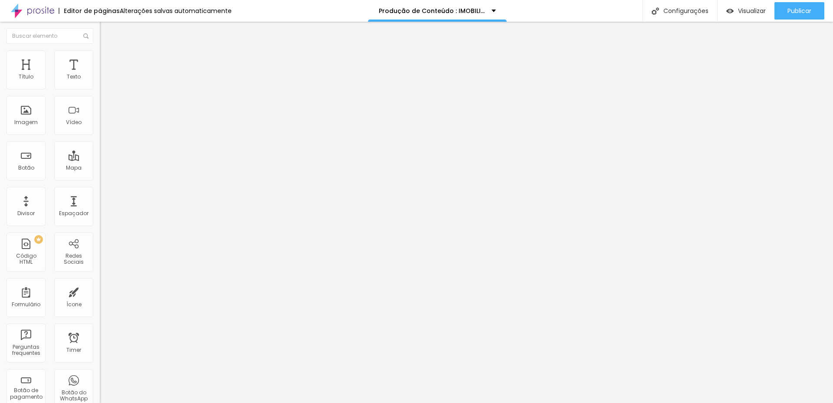
click at [100, 56] on img at bounding box center [104, 54] width 8 height 8
drag, startPoint x: 20, startPoint y: 102, endPoint x: 25, endPoint y: 102, distance: 4.9
click at [100, 283] on input "range" at bounding box center [128, 286] width 56 height 7
click at [100, 83] on button "button" at bounding box center [106, 78] width 12 height 9
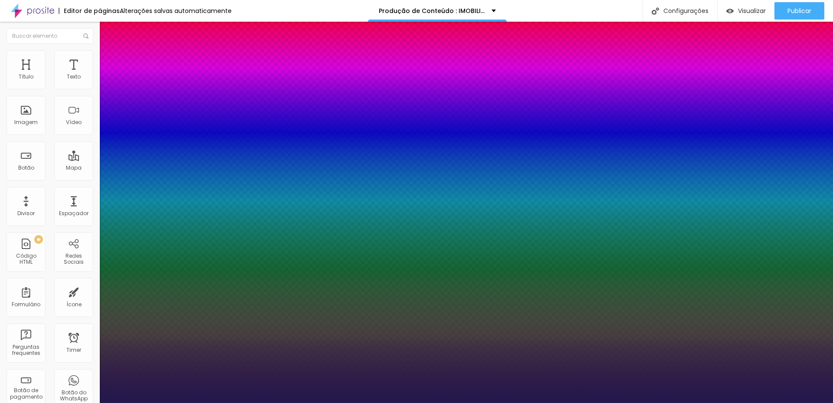
click at [746, 403] on div at bounding box center [416, 403] width 833 height 0
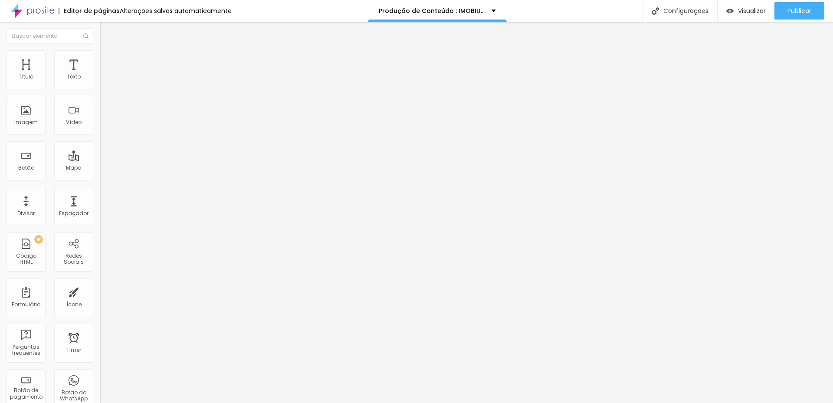
click at [103, 81] on icon "button" at bounding box center [105, 78] width 5 height 5
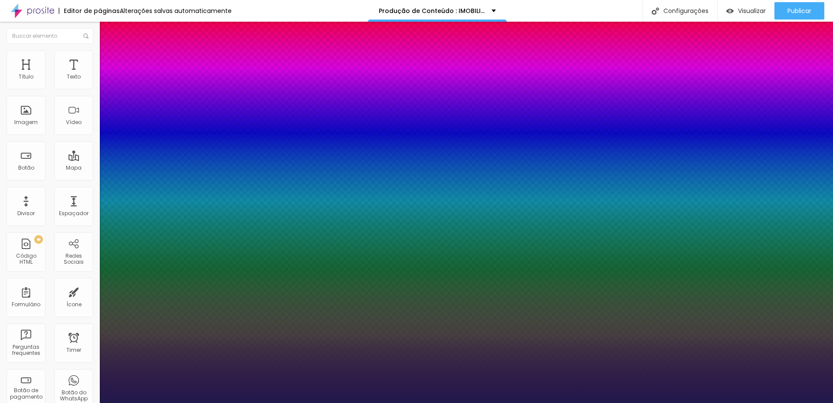
drag, startPoint x: 136, startPoint y: 210, endPoint x: 119, endPoint y: 205, distance: 17.3
click at [354, 403] on div at bounding box center [416, 403] width 833 height 0
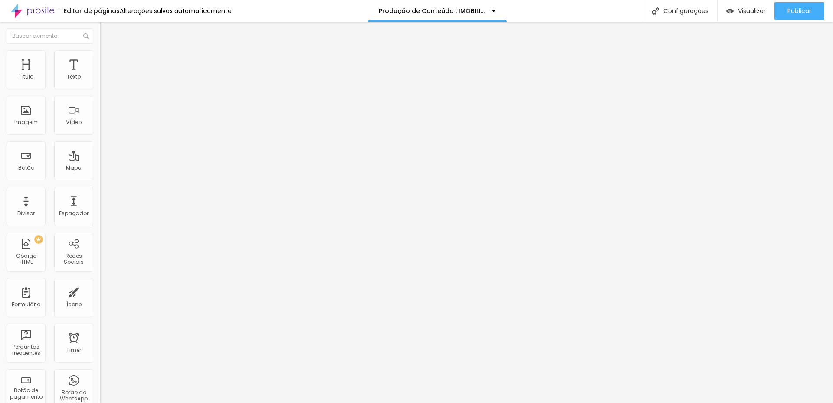
click at [108, 61] on span "Avançado" at bounding box center [122, 64] width 29 height 7
click at [108, 60] on span "Estilo" at bounding box center [114, 56] width 13 height 7
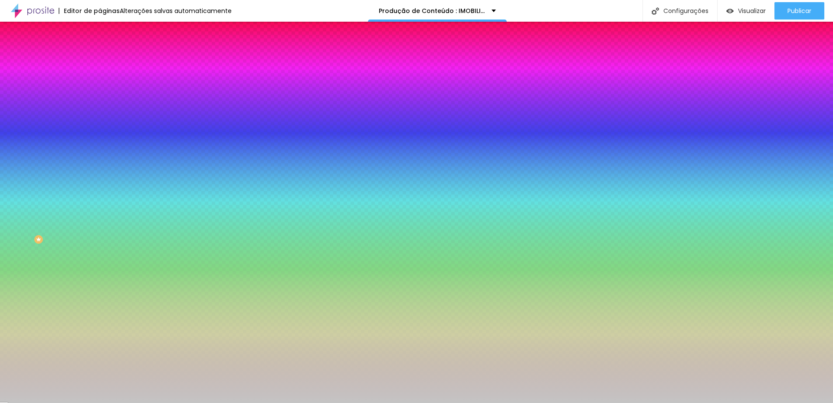
click at [108, 51] on span "Conteúdo" at bounding box center [121, 47] width 27 height 7
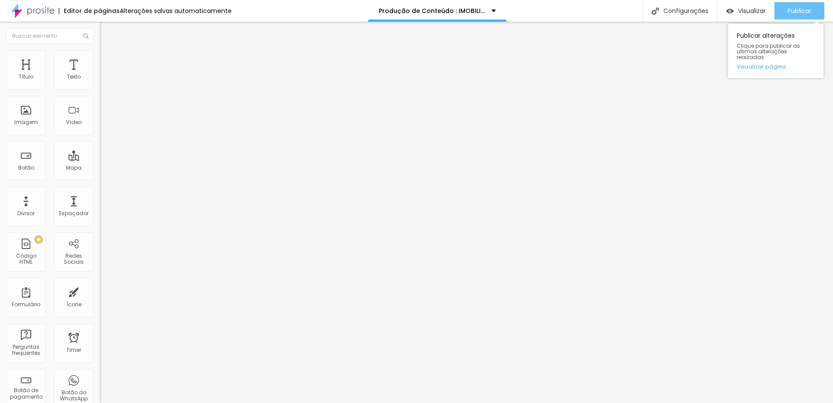
click at [791, 10] on span "Publicar" at bounding box center [800, 10] width 24 height 7
click at [789, 9] on span "Publicar" at bounding box center [800, 10] width 24 height 7
click at [748, 8] on span "Visualizar" at bounding box center [752, 10] width 28 height 7
